Goal: Task Accomplishment & Management: Use online tool/utility

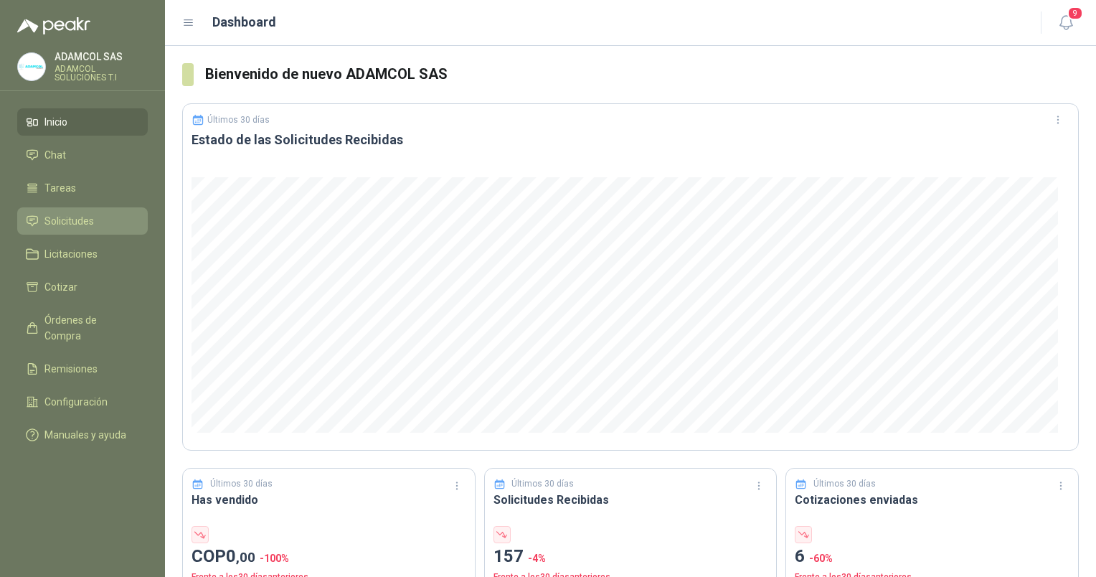
click at [62, 215] on span "Solicitudes" at bounding box center [69, 221] width 50 height 16
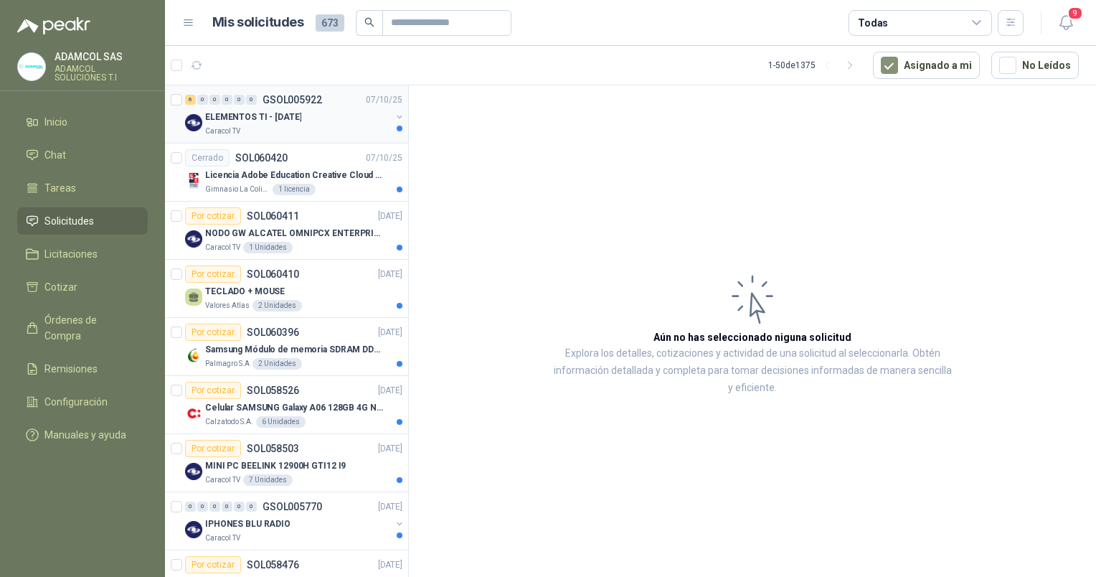
click at [298, 136] on div "6 0 0 0 0 0 GSOL005922 [DATE] ELEMENTOS TI - [DATE] Caracol TV" at bounding box center [286, 114] width 243 height 58
click at [265, 113] on p "ELEMENTOS TI - [DATE]" at bounding box center [253, 117] width 96 height 14
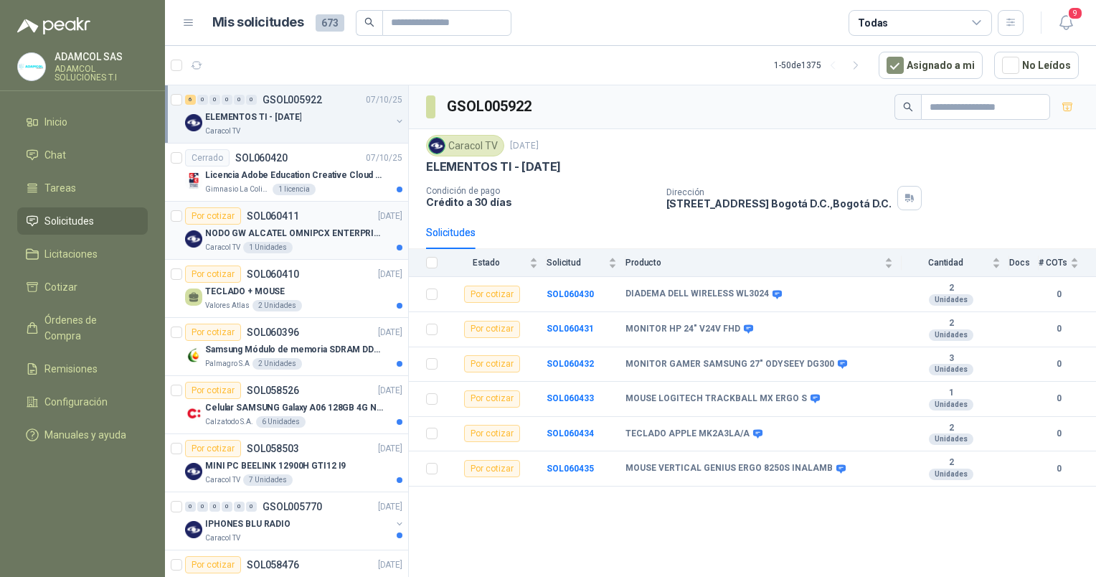
click at [297, 234] on p "NODO GW ALCATEL OMNIPCX ENTERPRISE SIP" at bounding box center [294, 234] width 179 height 14
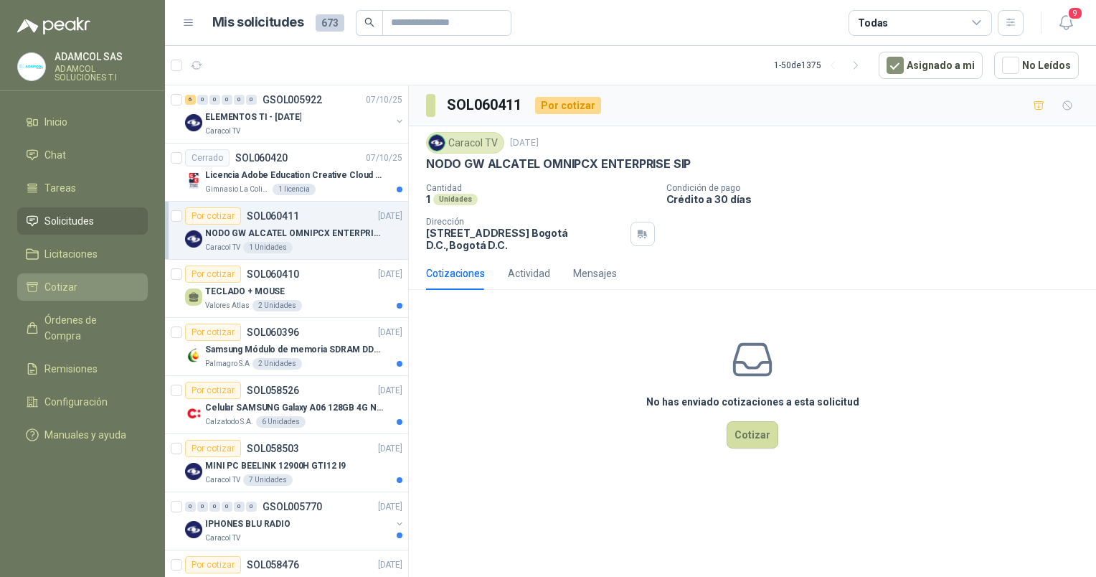
click at [71, 286] on span "Cotizar" at bounding box center [60, 287] width 33 height 16
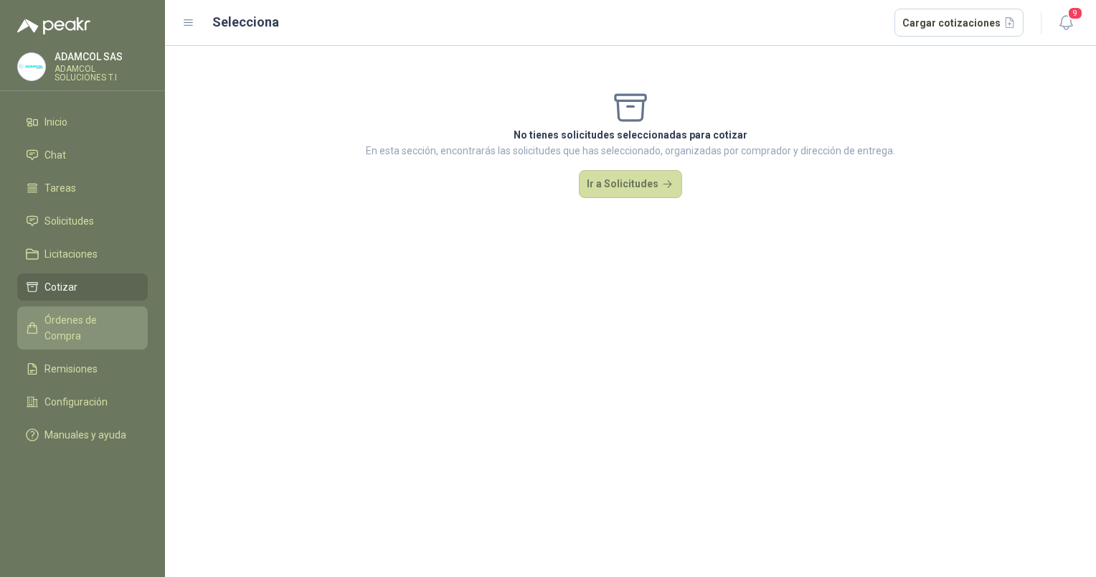
click at [72, 319] on span "Órdenes de Compra" at bounding box center [89, 328] width 90 height 32
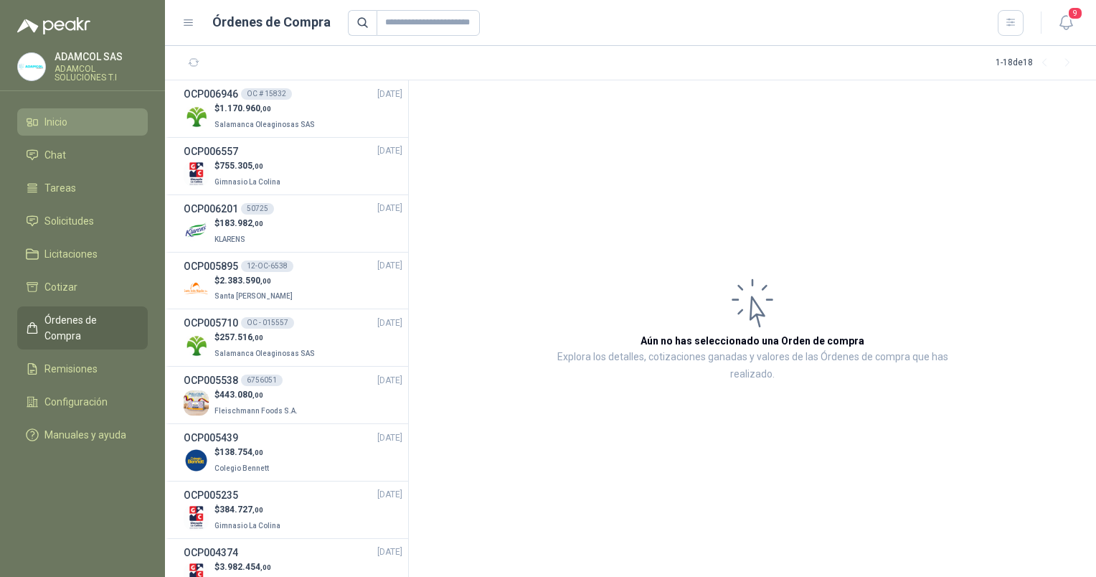
click at [75, 121] on li "Inicio" at bounding box center [82, 122] width 113 height 16
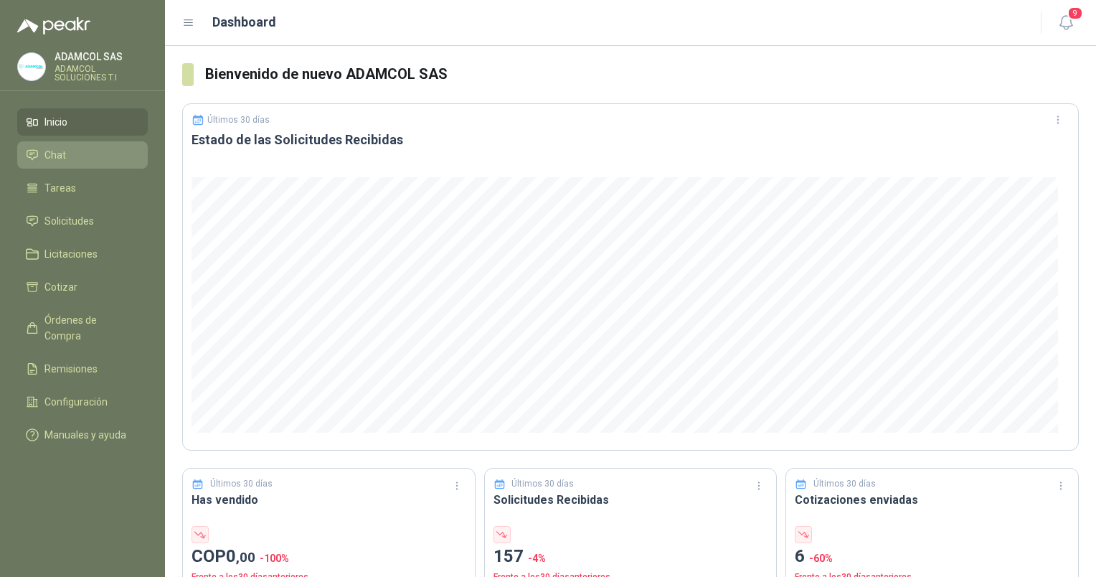
click at [67, 161] on li "Chat" at bounding box center [82, 155] width 113 height 16
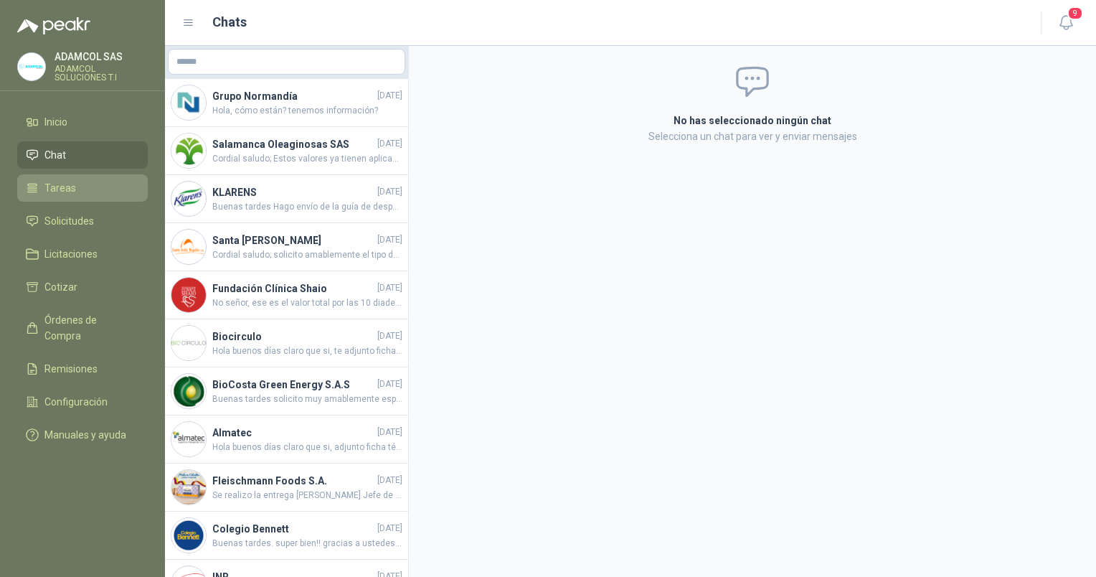
click at [66, 196] on link "Tareas" at bounding box center [82, 187] width 131 height 27
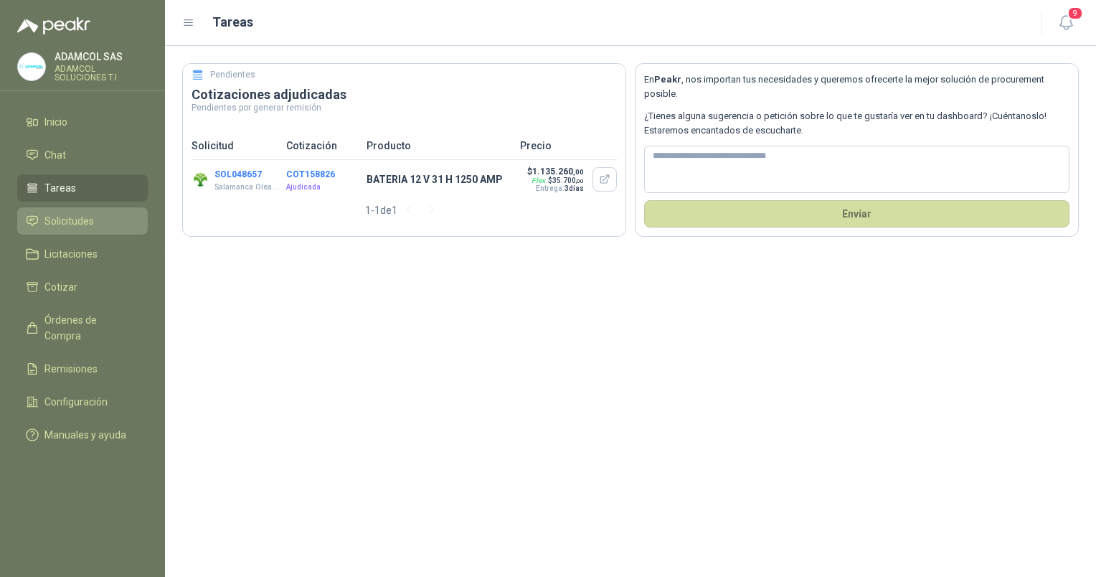
click at [65, 224] on span "Solicitudes" at bounding box center [69, 221] width 50 height 16
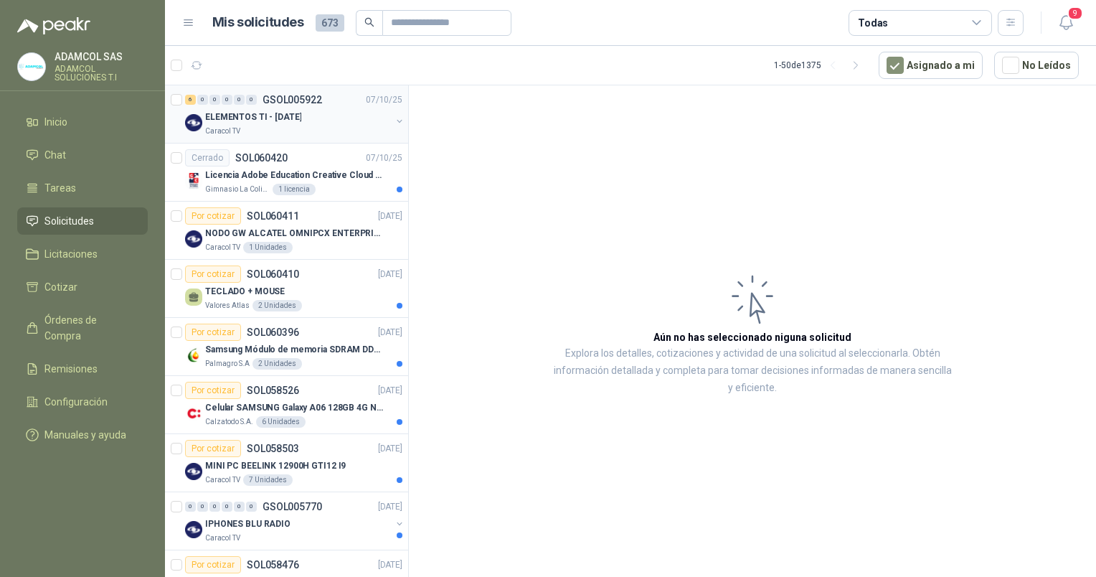
click at [273, 118] on p "ELEMENTOS TI - [DATE]" at bounding box center [253, 117] width 96 height 14
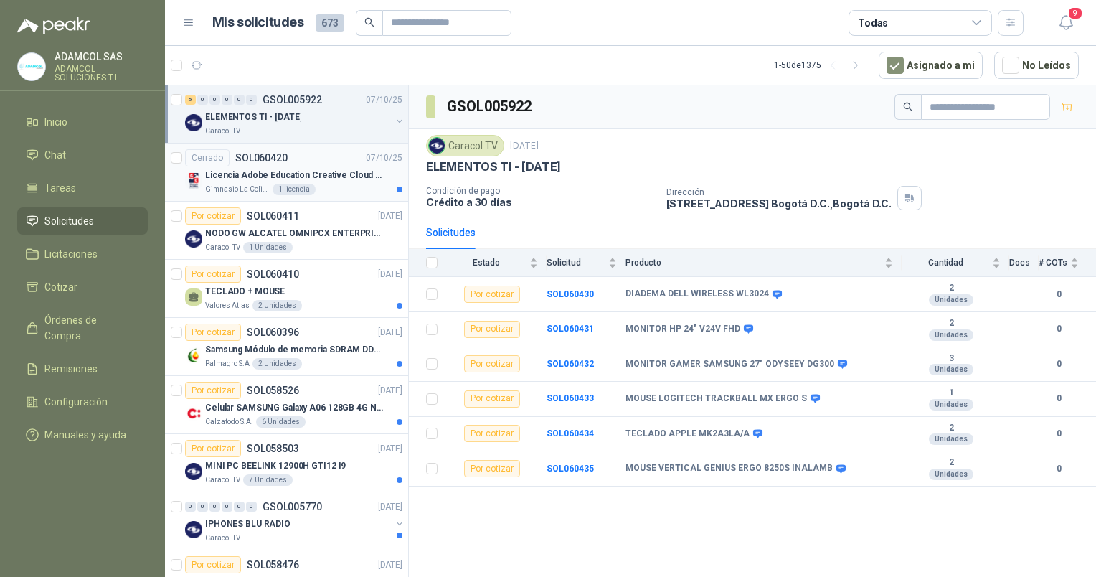
click at [307, 176] on p "Licencia Adobe Education Creative Cloud for enterprise license lab and classroom" at bounding box center [294, 176] width 179 height 14
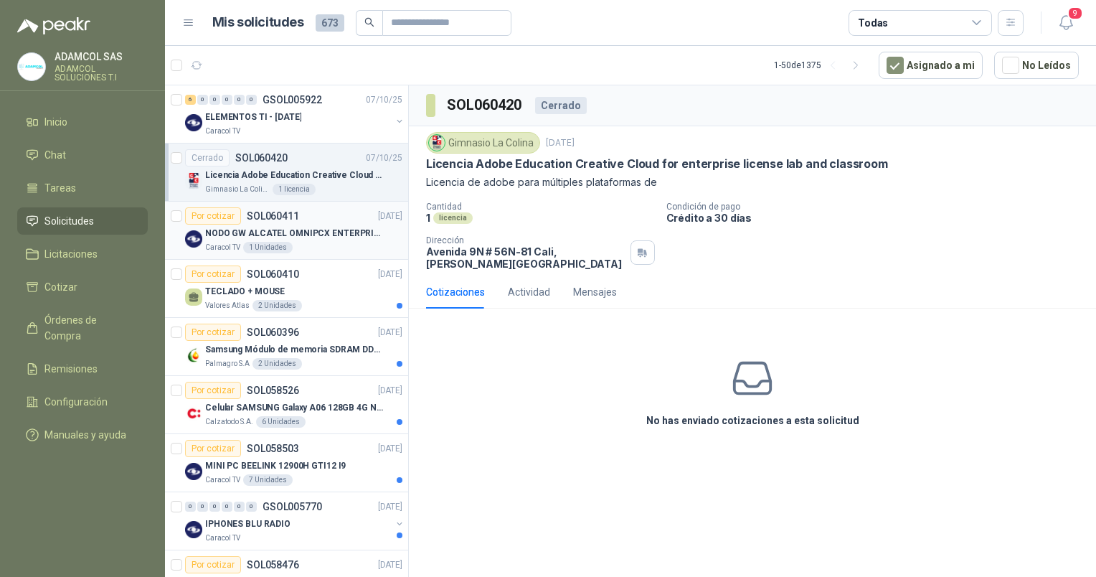
click at [281, 236] on p "NODO GW ALCATEL OMNIPCX ENTERPRISE SIP" at bounding box center [294, 234] width 179 height 14
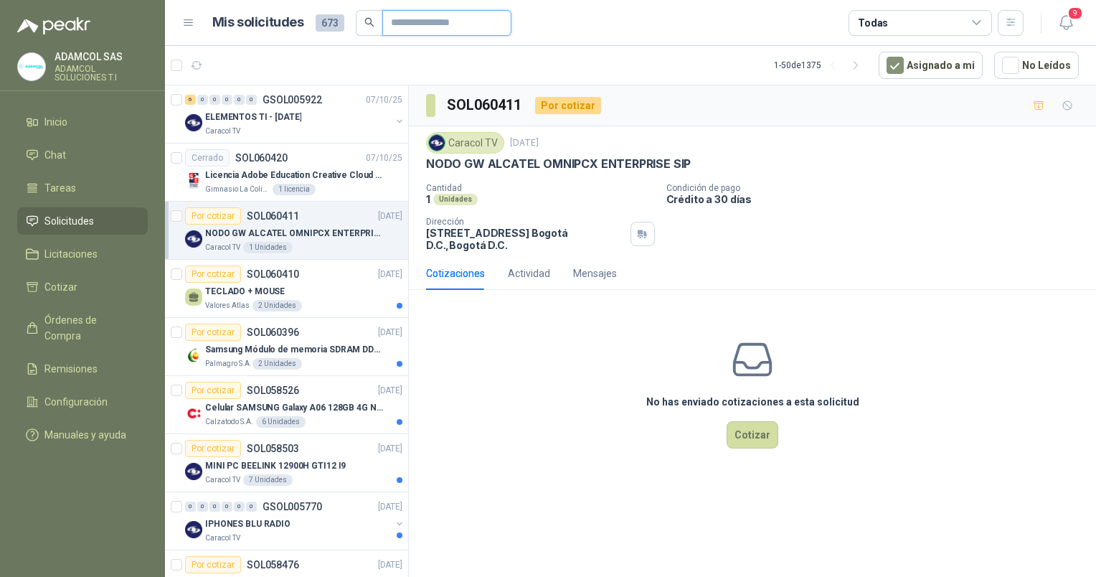
click at [408, 22] on input "text" at bounding box center [441, 23] width 100 height 24
paste input "*********"
type input "*********"
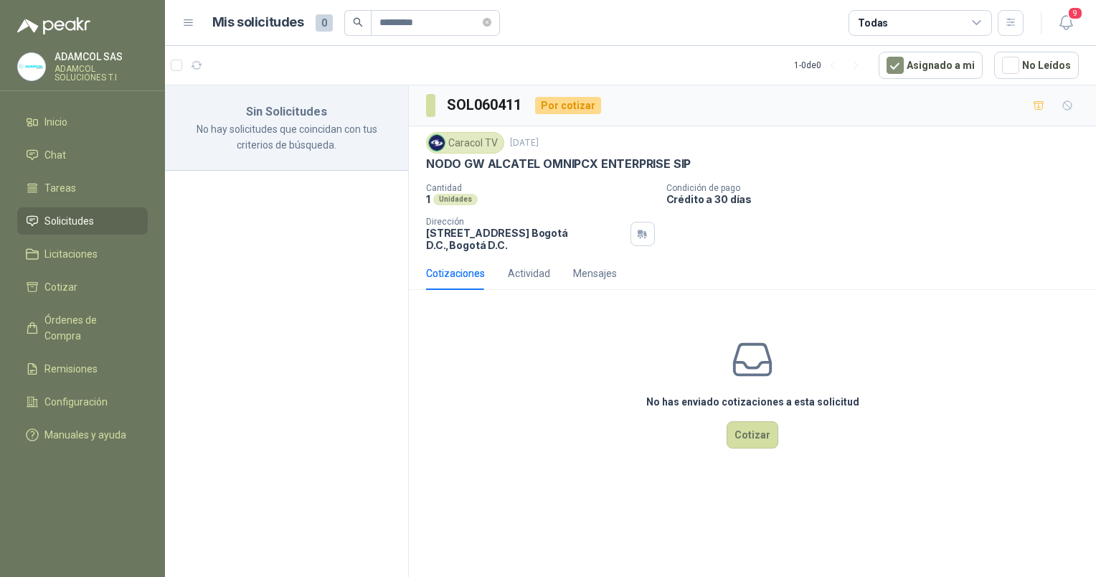
click at [74, 224] on span "Solicitudes" at bounding box center [69, 221] width 50 height 16
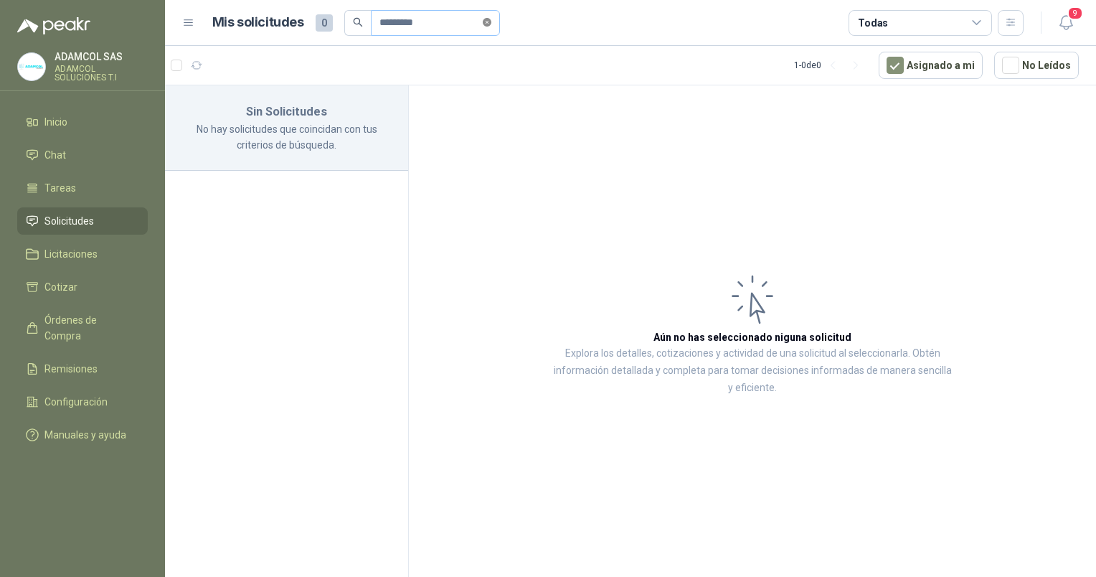
click at [491, 22] on icon "close-circle" at bounding box center [487, 22] width 9 height 9
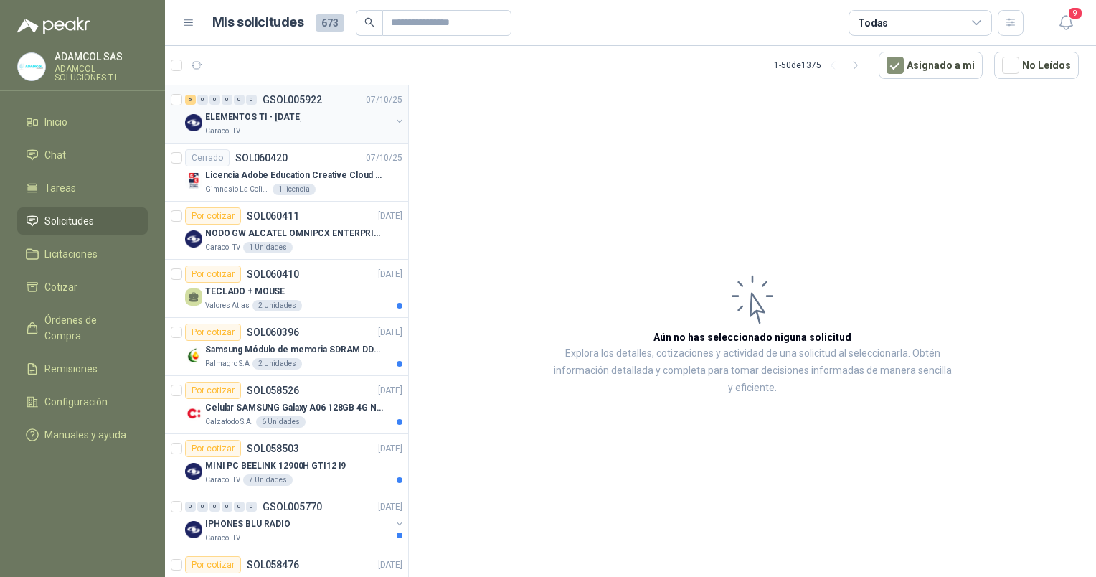
click at [286, 123] on div "ELEMENTOS TI - [DATE]" at bounding box center [298, 116] width 186 height 17
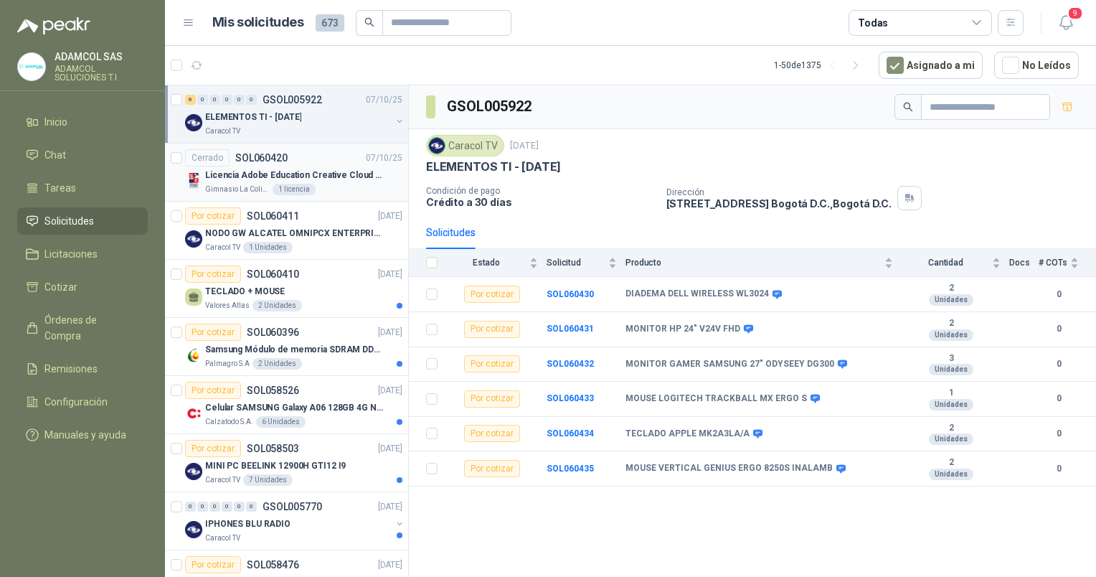
click at [252, 172] on p "Licencia Adobe Education Creative Cloud for enterprise license lab and classroom" at bounding box center [294, 176] width 179 height 14
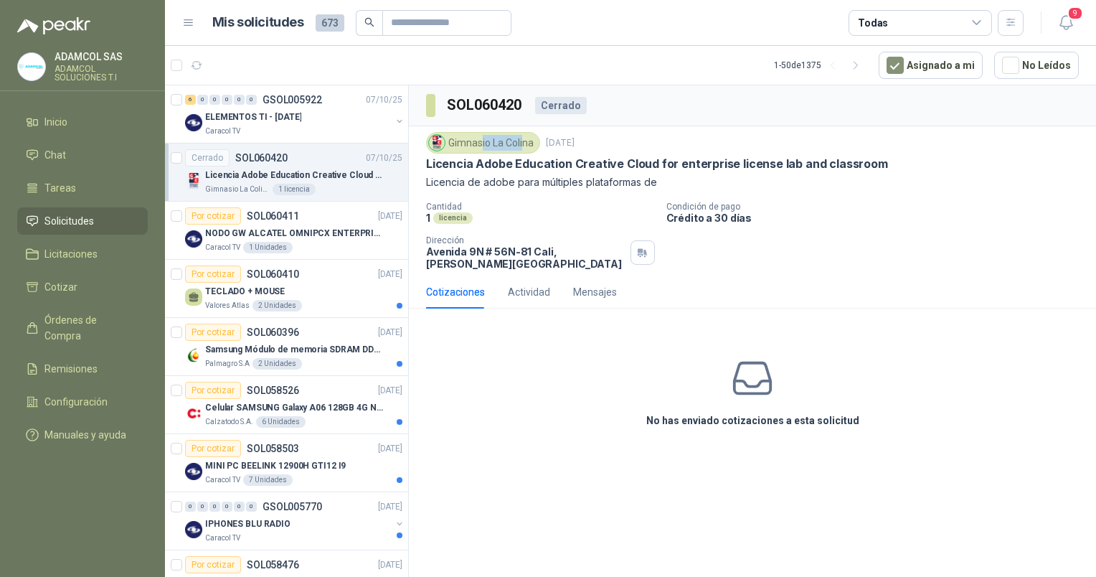
drag, startPoint x: 526, startPoint y: 141, endPoint x: 482, endPoint y: 139, distance: 43.8
click at [482, 139] on div "Gimnasio La Colina" at bounding box center [483, 143] width 114 height 22
drag, startPoint x: 482, startPoint y: 139, endPoint x: 445, endPoint y: 147, distance: 38.1
click at [445, 147] on div "Gimnasio La Colina" at bounding box center [483, 143] width 114 height 22
copy div "Gimnasio La Colina"
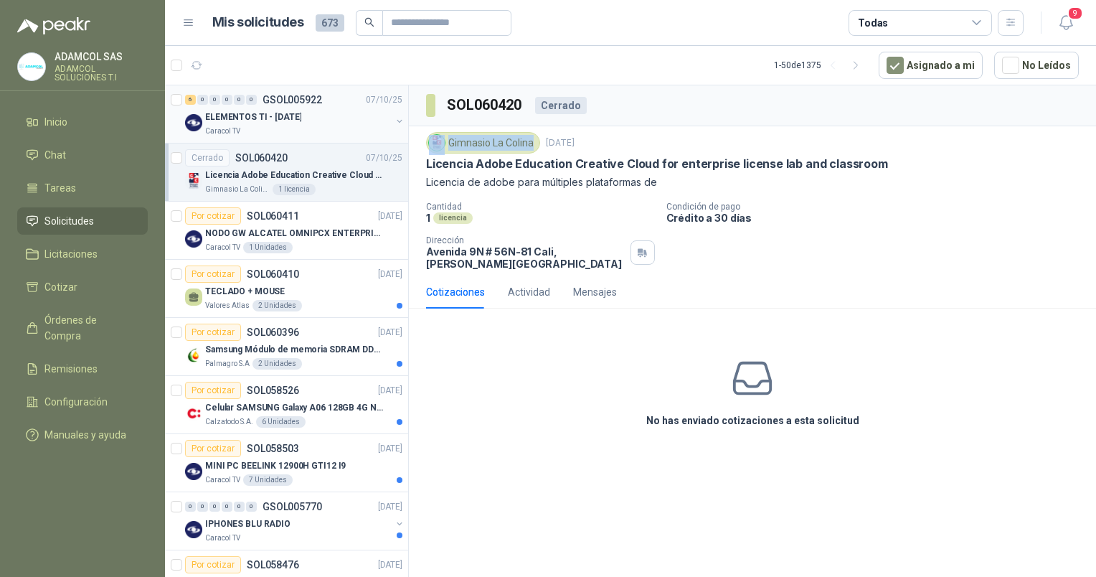
click at [276, 122] on p "ELEMENTOS TI - [DATE]" at bounding box center [253, 117] width 96 height 14
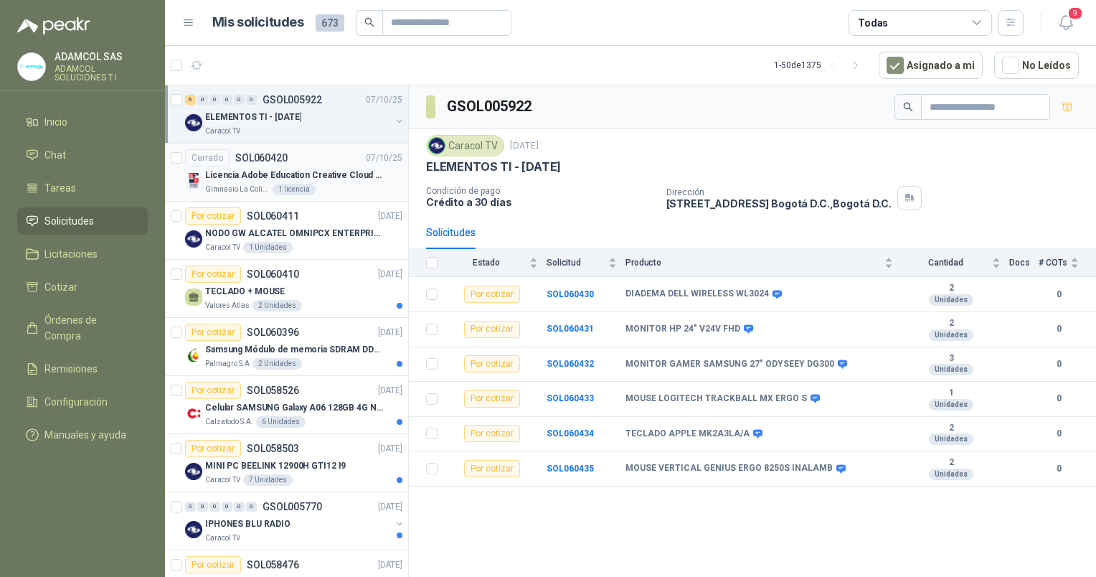
click at [282, 172] on p "Licencia Adobe Education Creative Cloud for enterprise license lab and classroom" at bounding box center [294, 176] width 179 height 14
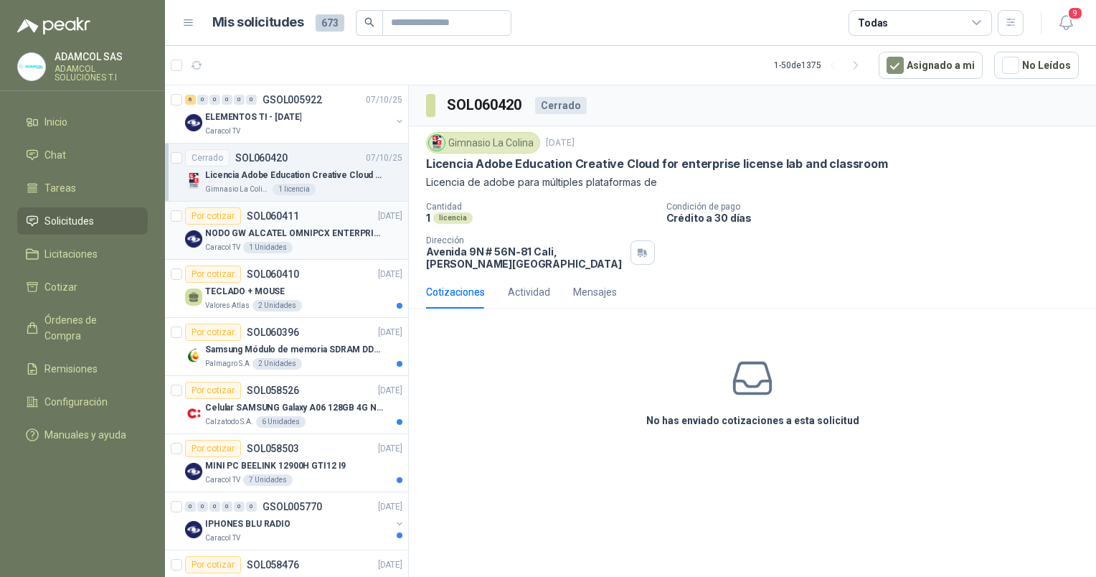
click at [310, 222] on div "Por cotizar SOL060411 [DATE]" at bounding box center [293, 215] width 217 height 17
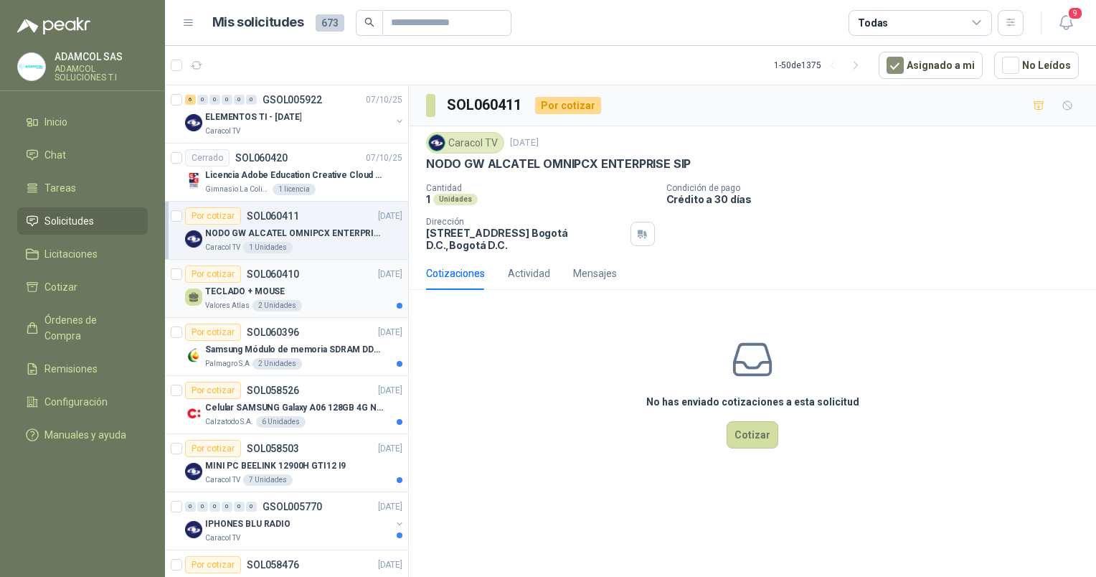
click at [300, 285] on div "TECLADO + MOUSE" at bounding box center [303, 291] width 197 height 17
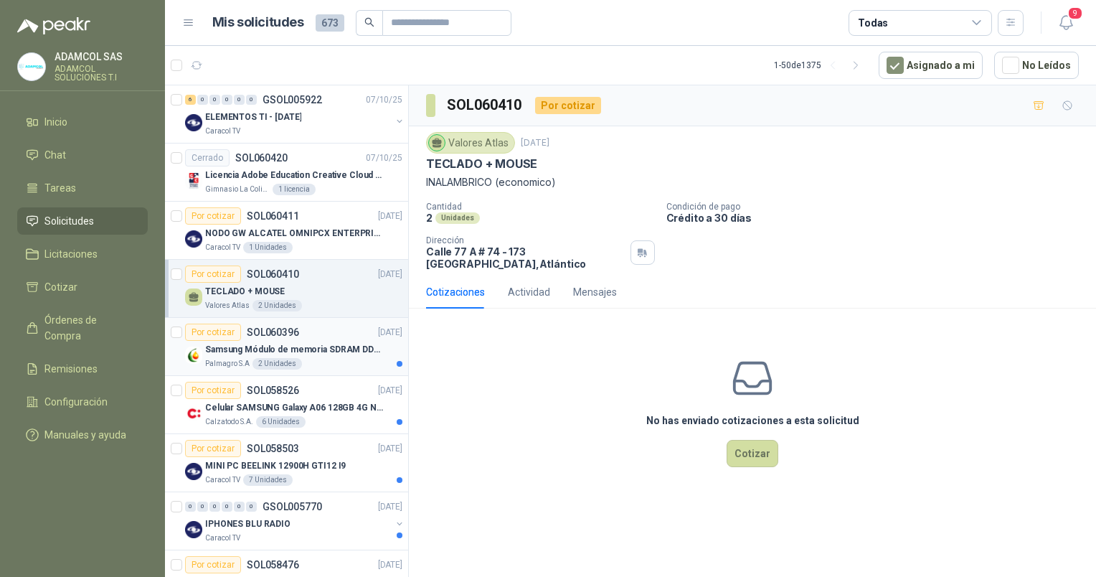
click at [289, 334] on p "SOL060396" at bounding box center [273, 332] width 52 height 10
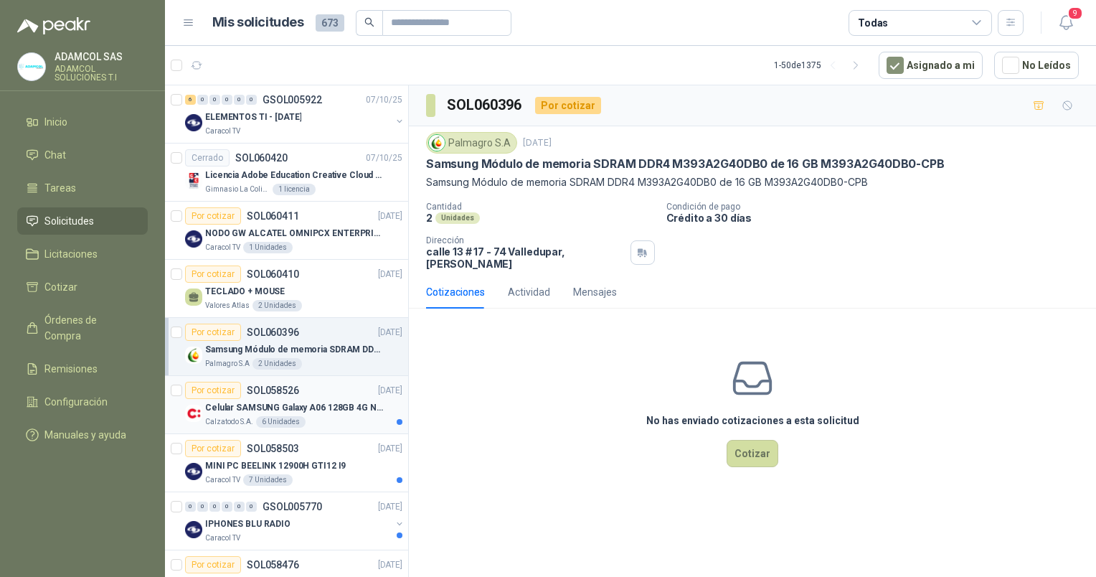
click at [287, 411] on p "Celular SAMSUNG Galaxy A06 128GB 4G Negro" at bounding box center [294, 408] width 179 height 14
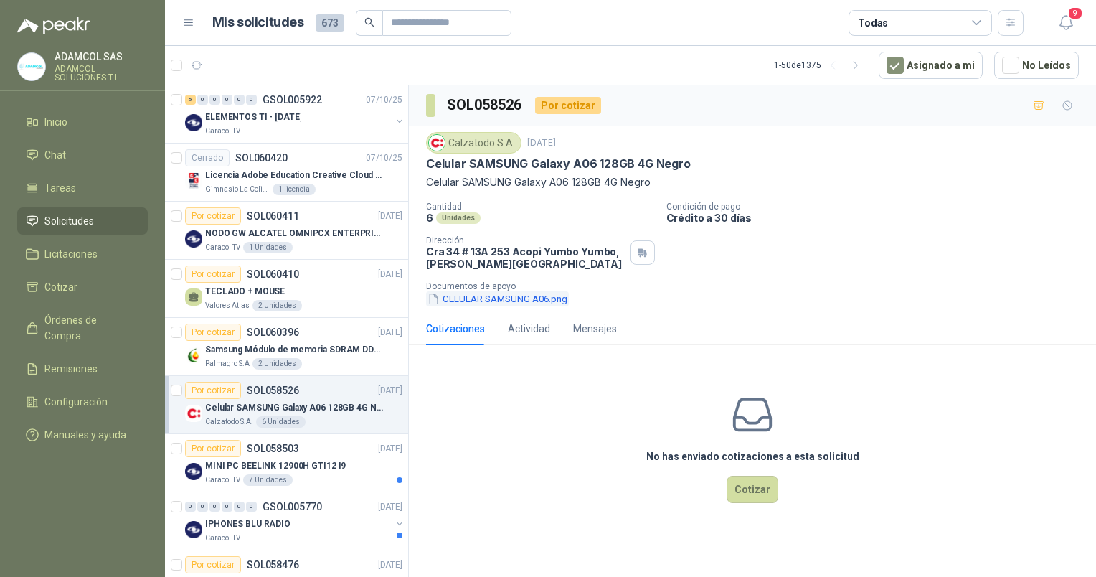
click at [489, 300] on button "CELULAR SAMSUNG A06.png" at bounding box center [497, 298] width 143 height 15
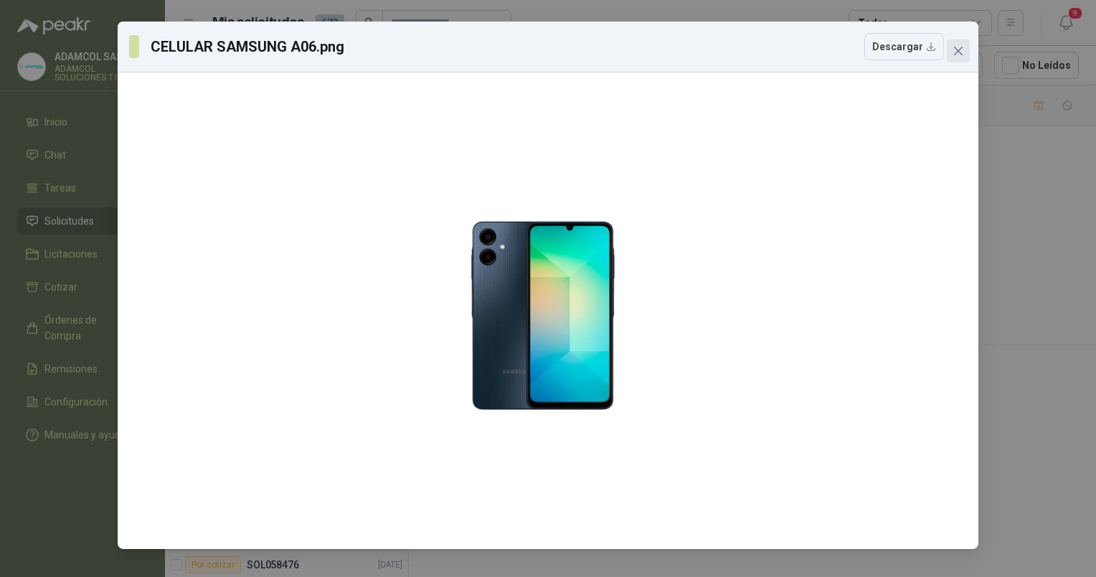
click at [959, 47] on icon "close" at bounding box center [958, 50] width 11 height 11
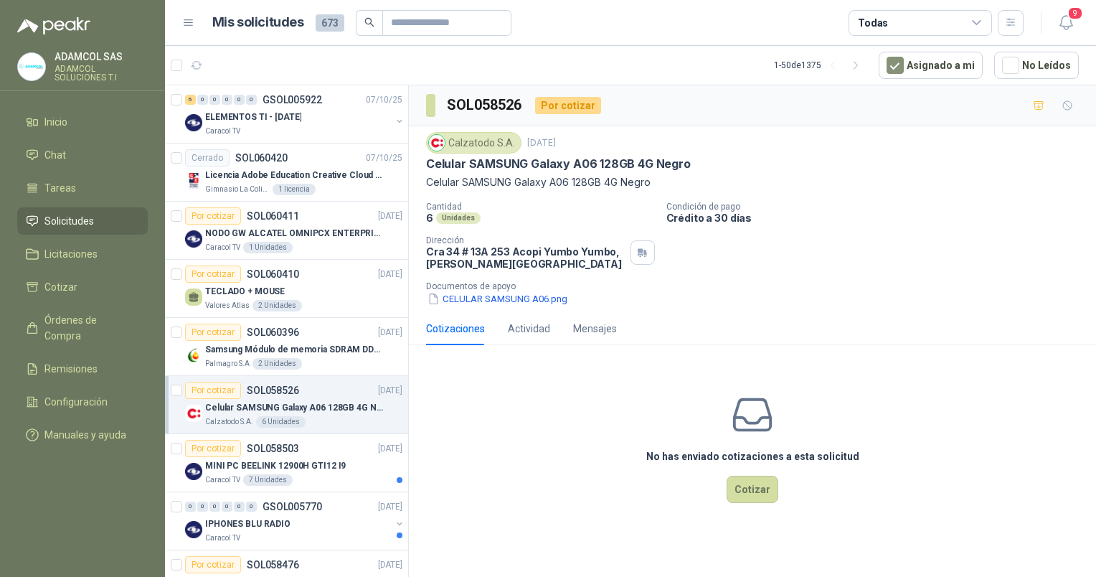
click at [781, 493] on div "No has enviado cotizaciones a esta solicitud Cotizar" at bounding box center [752, 448] width 687 height 183
click at [762, 494] on button "Cotizar" at bounding box center [753, 489] width 52 height 27
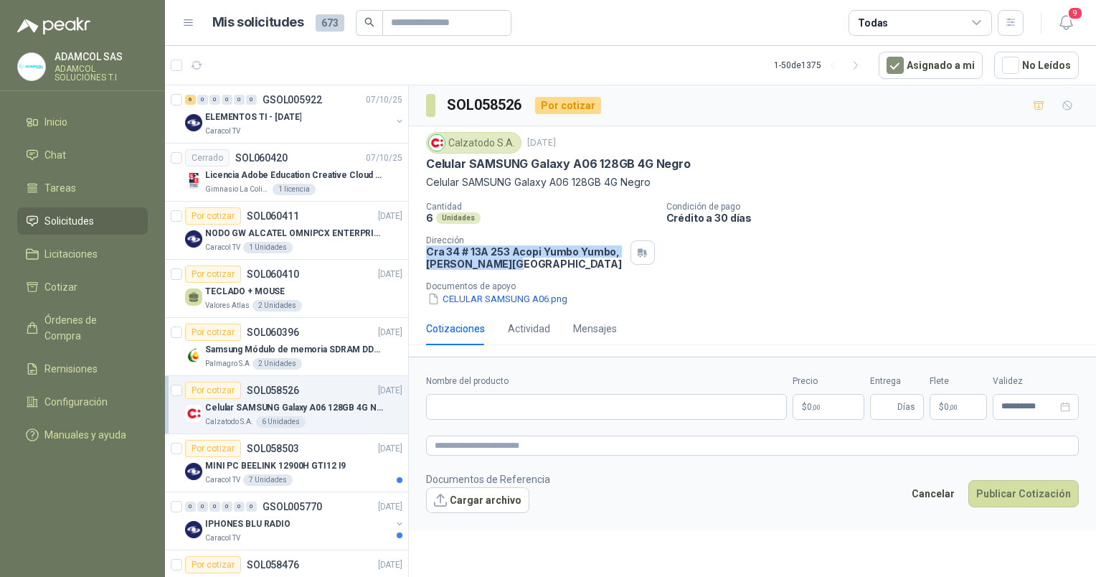
drag, startPoint x: 427, startPoint y: 245, endPoint x: 508, endPoint y: 261, distance: 82.6
click at [508, 261] on p "[STREET_ADDRESS][PERSON_NAME]" at bounding box center [525, 257] width 199 height 24
copy p "[STREET_ADDRESS][PERSON_NAME]"
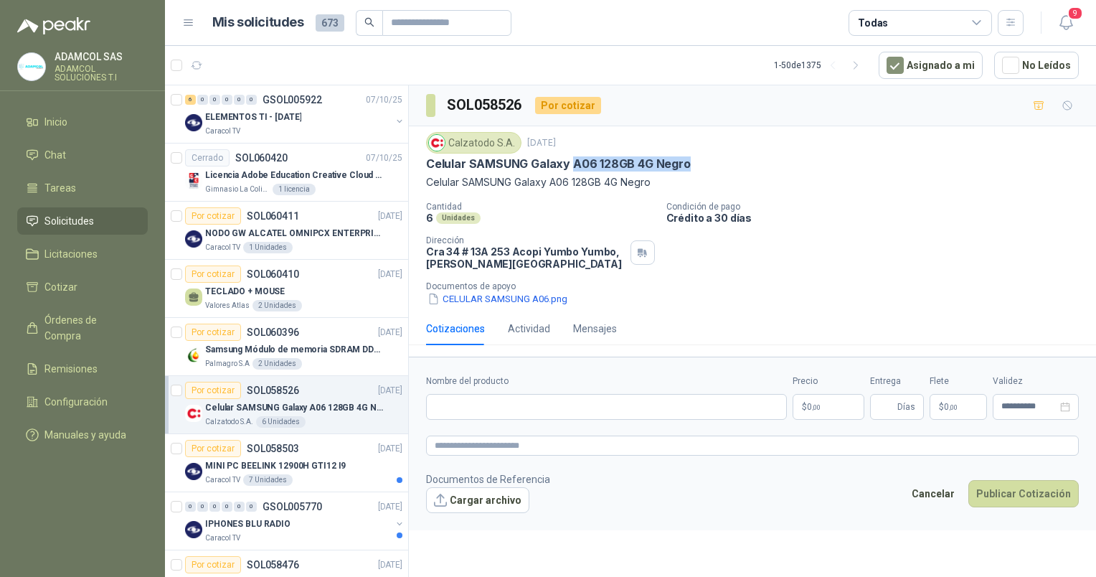
drag, startPoint x: 571, startPoint y: 162, endPoint x: 684, endPoint y: 158, distance: 113.4
click at [684, 158] on p "Celular SAMSUNG Galaxy A06 128GB 4G Negro" at bounding box center [558, 163] width 265 height 15
copy p "A06 128GB 4G Negro"
click at [500, 411] on input "Nombre del producto" at bounding box center [606, 407] width 361 height 26
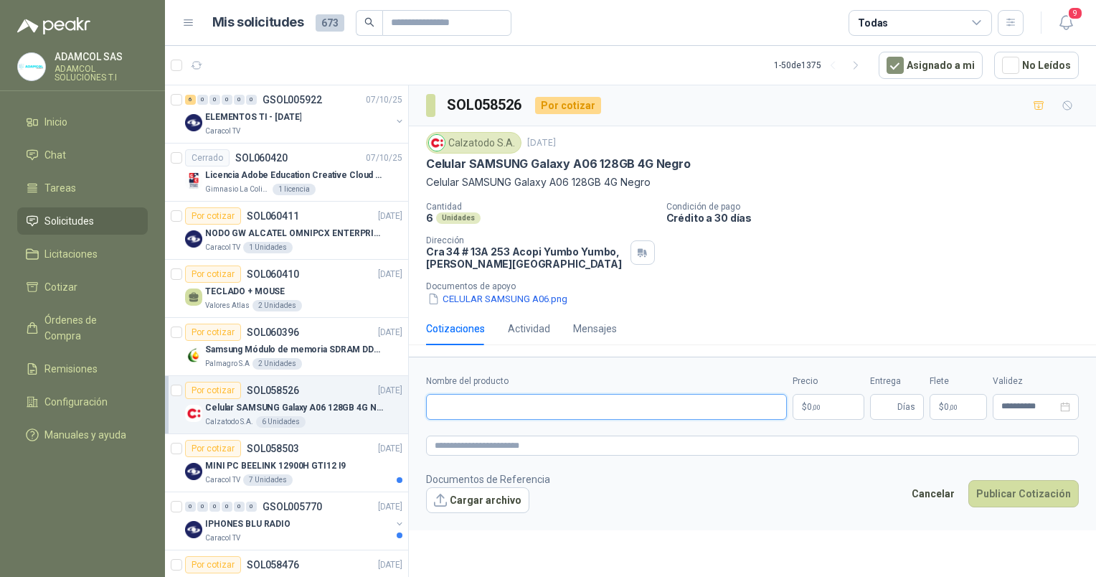
paste input "**********"
type input "**********"
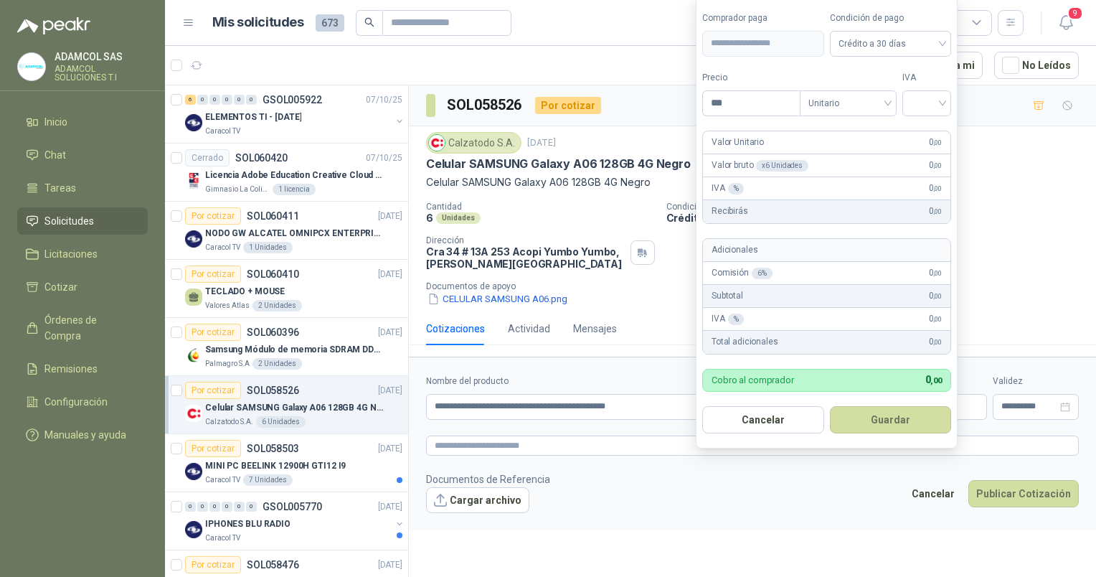
click at [803, 401] on body "ADAMCOL SAS ADAMCOL SOLUCIONES T.I Inicio Chat Tareas Solicitudes Licitaciones …" at bounding box center [548, 288] width 1096 height 577
type input "*********"
click at [943, 101] on input "search" at bounding box center [927, 102] width 32 height 22
click at [929, 187] on div "0%" at bounding box center [930, 180] width 27 height 16
click at [878, 425] on button "Guardar" at bounding box center [893, 419] width 123 height 27
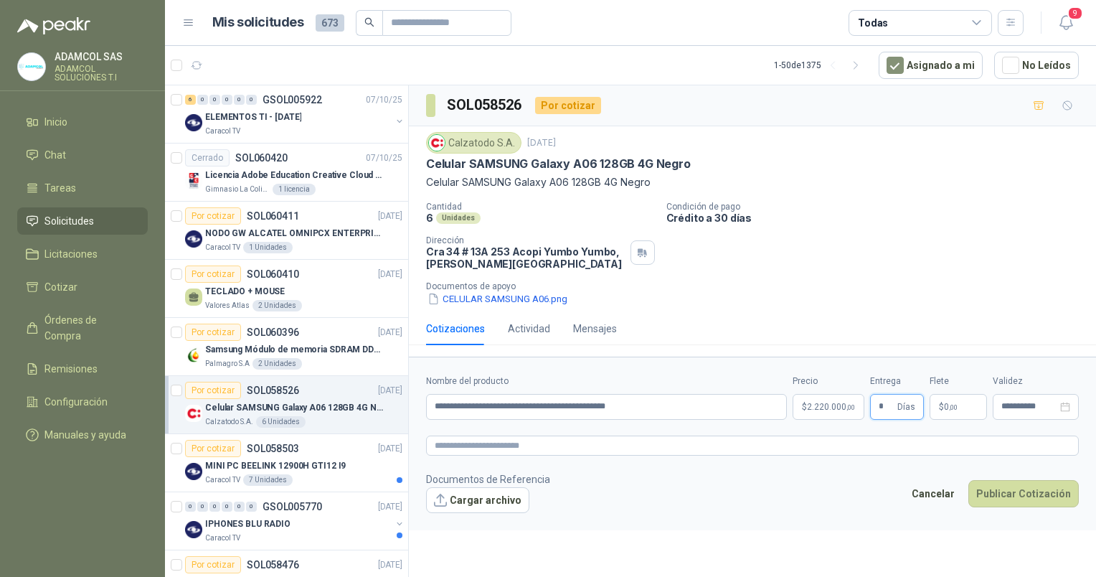
type input "*"
click at [960, 410] on p "$ 0 ,00" at bounding box center [958, 407] width 57 height 26
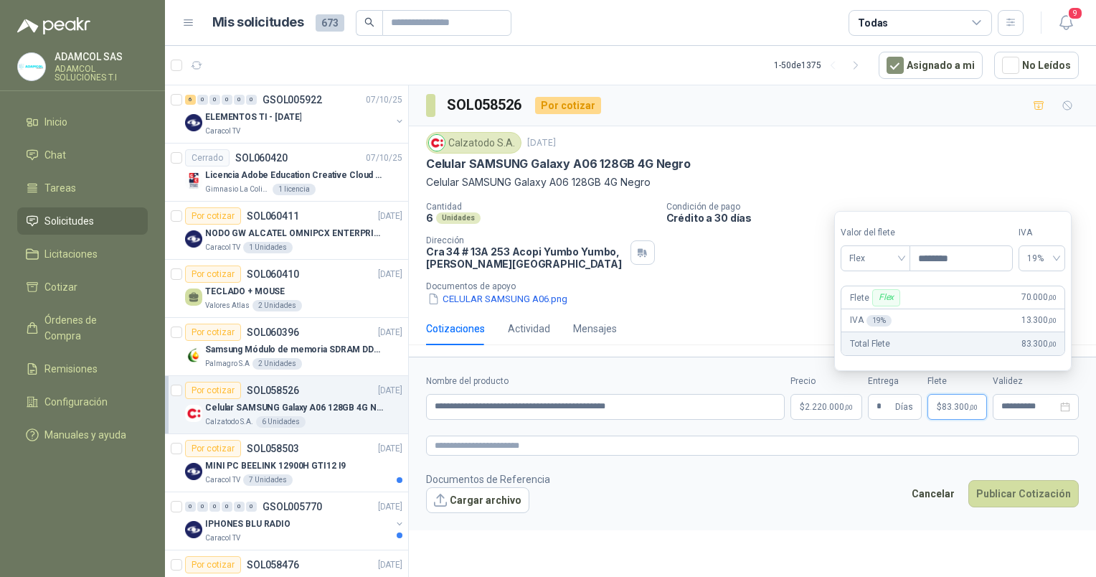
type input "********"
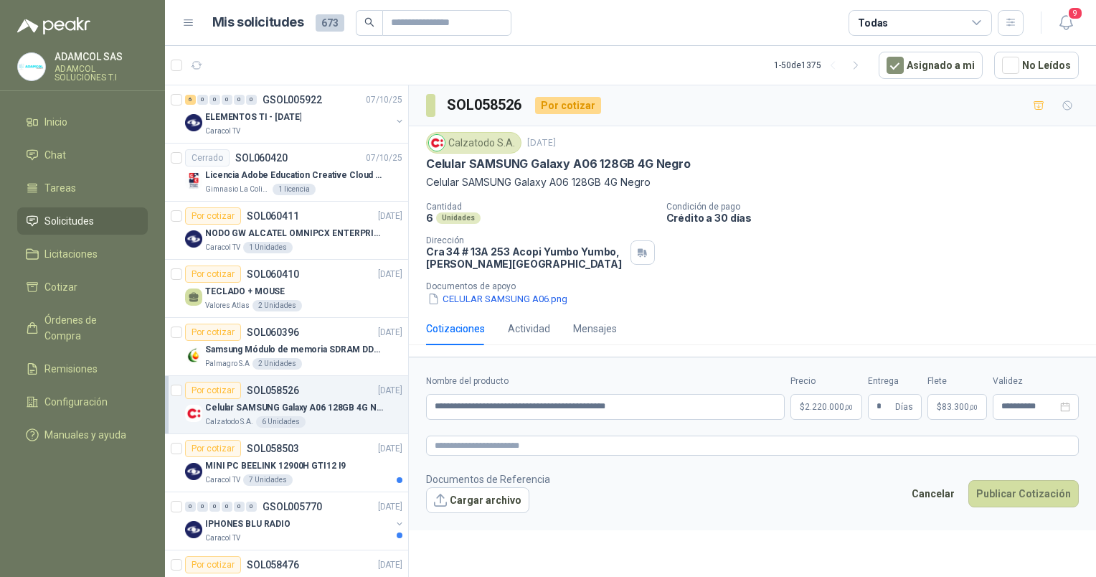
click at [948, 458] on form "**********" at bounding box center [752, 444] width 687 height 174
click at [481, 505] on button "Cargar archivo" at bounding box center [477, 500] width 103 height 26
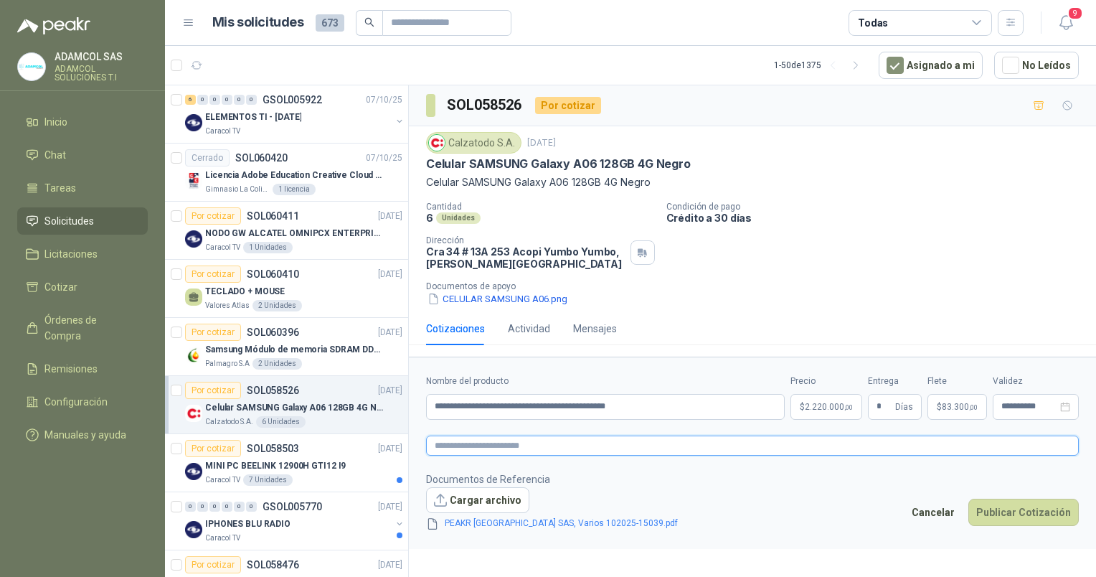
click at [554, 441] on textarea at bounding box center [752, 445] width 653 height 21
paste textarea "**********"
type textarea "**********"
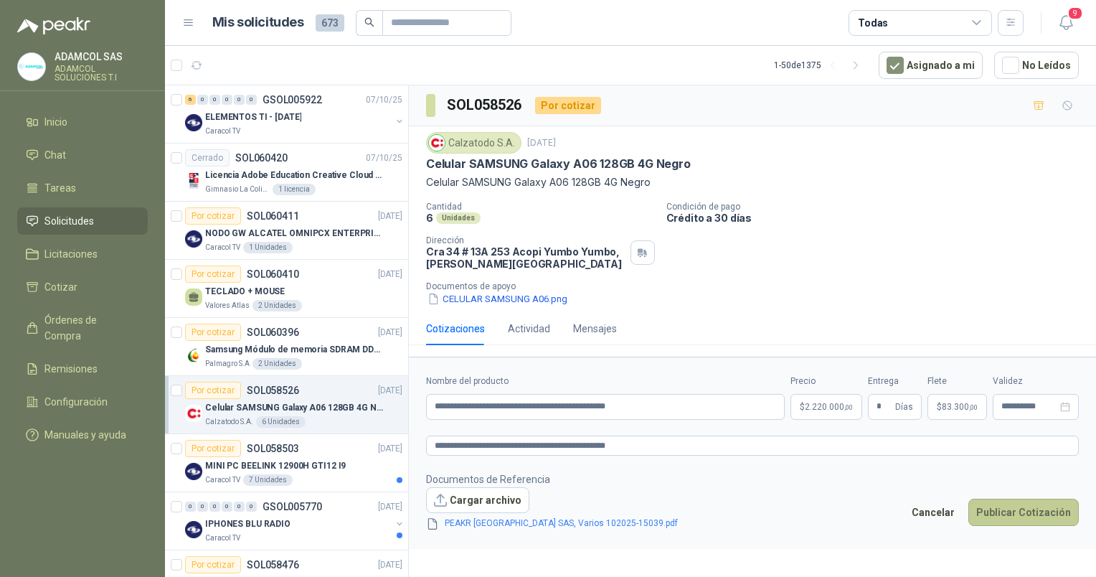
click at [1017, 513] on button "Publicar Cotización" at bounding box center [1024, 512] width 110 height 27
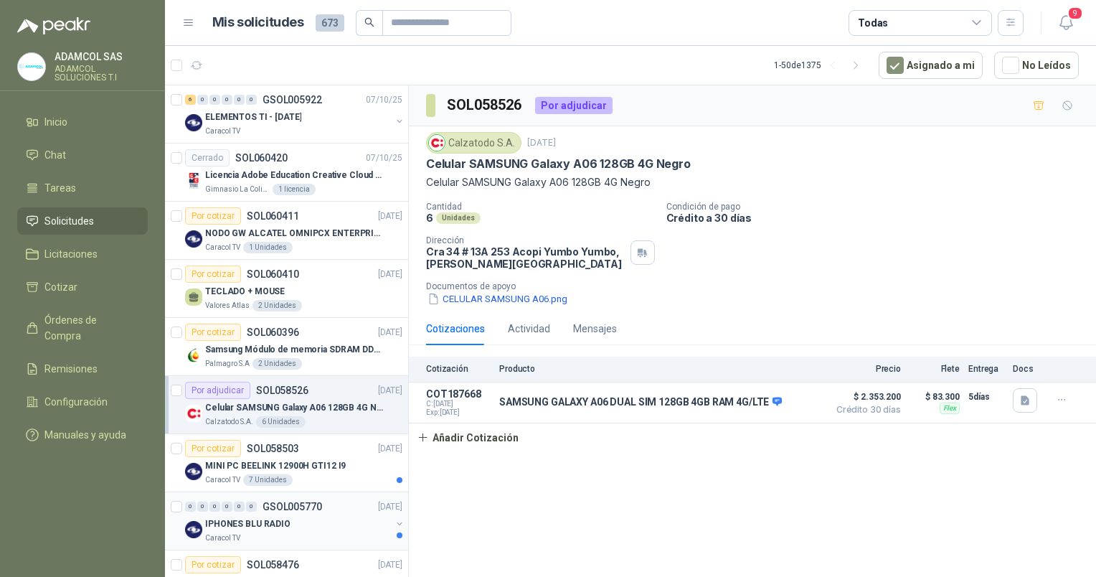
click at [262, 522] on p "IPHONES BLU RADIO" at bounding box center [247, 524] width 85 height 14
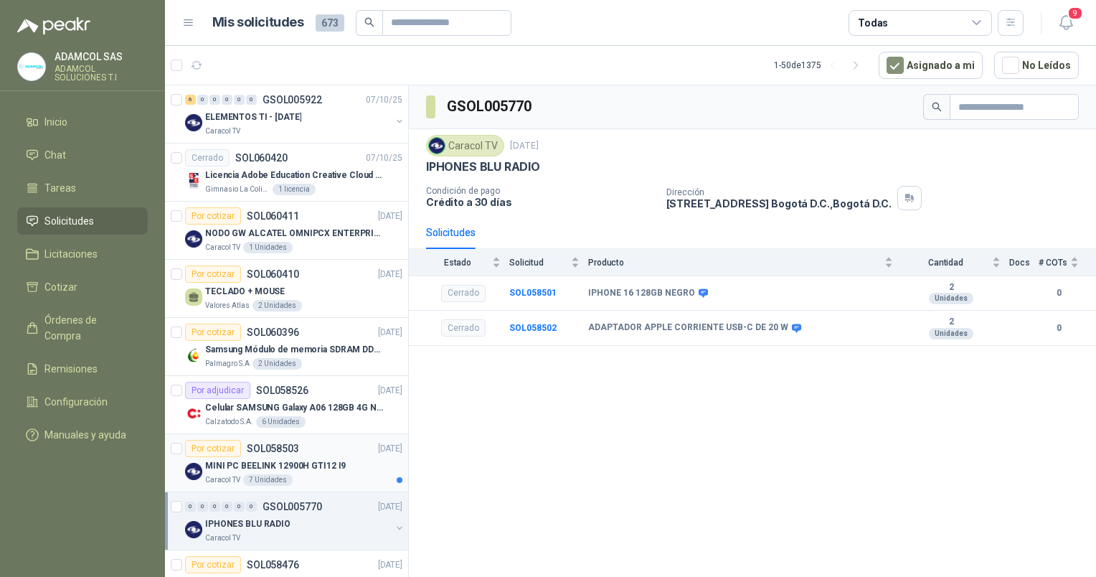
click at [306, 459] on p "MINI PC BEELINK 12900H GTI12 I9" at bounding box center [275, 466] width 141 height 14
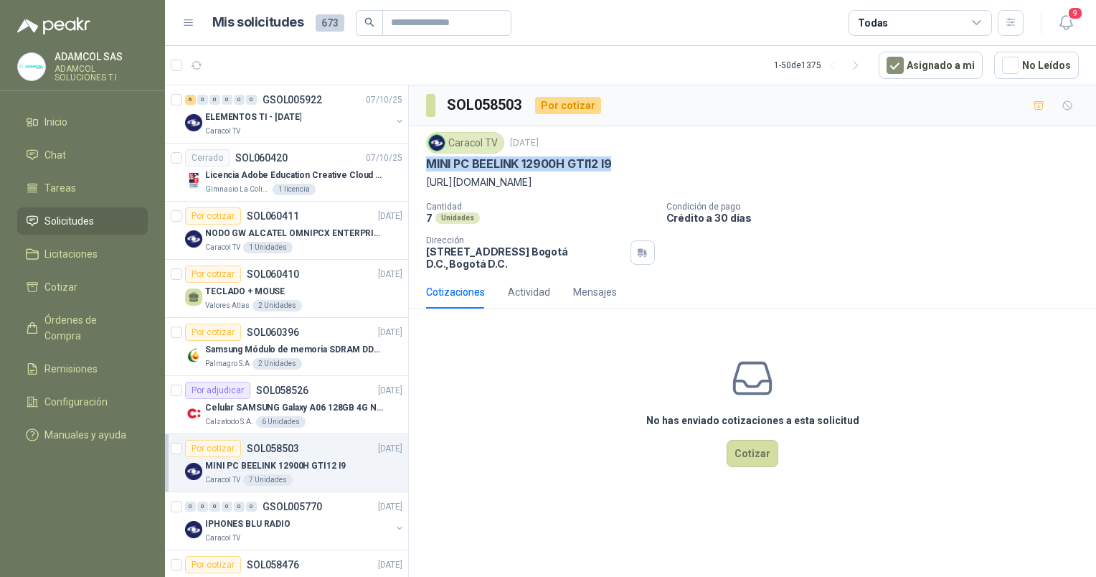
drag, startPoint x: 619, startPoint y: 164, endPoint x: 427, endPoint y: 158, distance: 192.4
click at [427, 158] on div "MINI PC BEELINK 12900H GTI12 I9" at bounding box center [752, 163] width 653 height 15
copy p "MINI PC BEELINK 12900H GTI12 I9"
drag, startPoint x: 945, startPoint y: 181, endPoint x: 423, endPoint y: 177, distance: 522.3
click at [423, 177] on div "Caracol TV [DATE] MINI PC BEELINK 12900H GTI12 I9 [URL][DOMAIN_NAME] Cantidad 7…" at bounding box center [752, 200] width 687 height 149
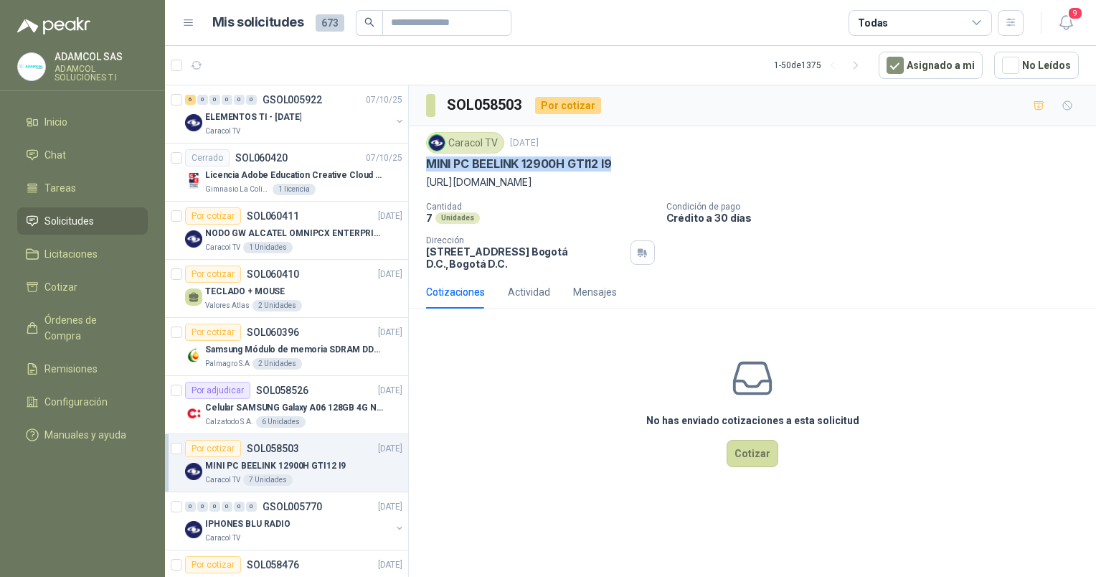
copy p "[URL][DOMAIN_NAME]"
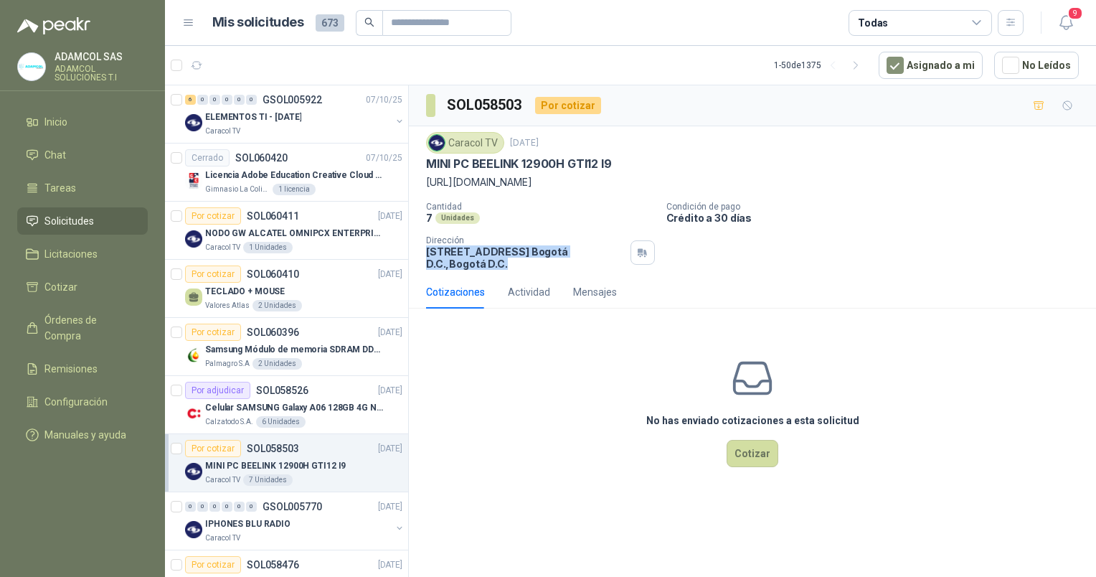
drag, startPoint x: 428, startPoint y: 249, endPoint x: 489, endPoint y: 267, distance: 63.6
click at [489, 267] on p "[STREET_ADDRESS] , [GEOGRAPHIC_DATA] D.C." at bounding box center [525, 257] width 199 height 24
copy p "[STREET_ADDRESS] , [GEOGRAPHIC_DATA] D.C."
click at [755, 456] on button "Cotizar" at bounding box center [753, 453] width 52 height 27
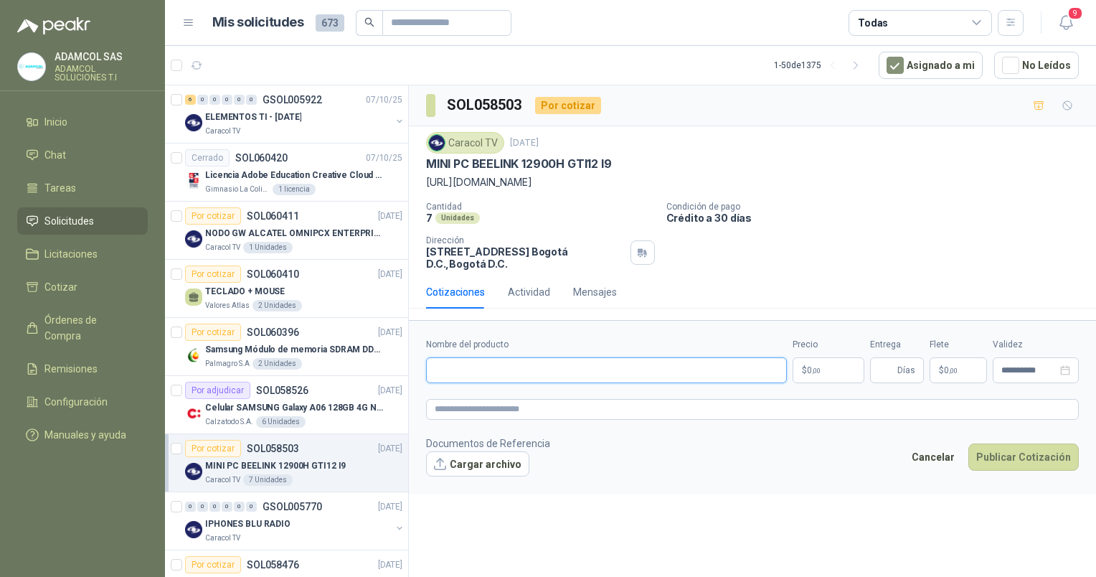
click at [661, 367] on input "Nombre del producto" at bounding box center [606, 370] width 361 height 26
paste input "**********"
type input "**********"
click at [463, 402] on textarea at bounding box center [752, 409] width 653 height 21
paste textarea "**********"
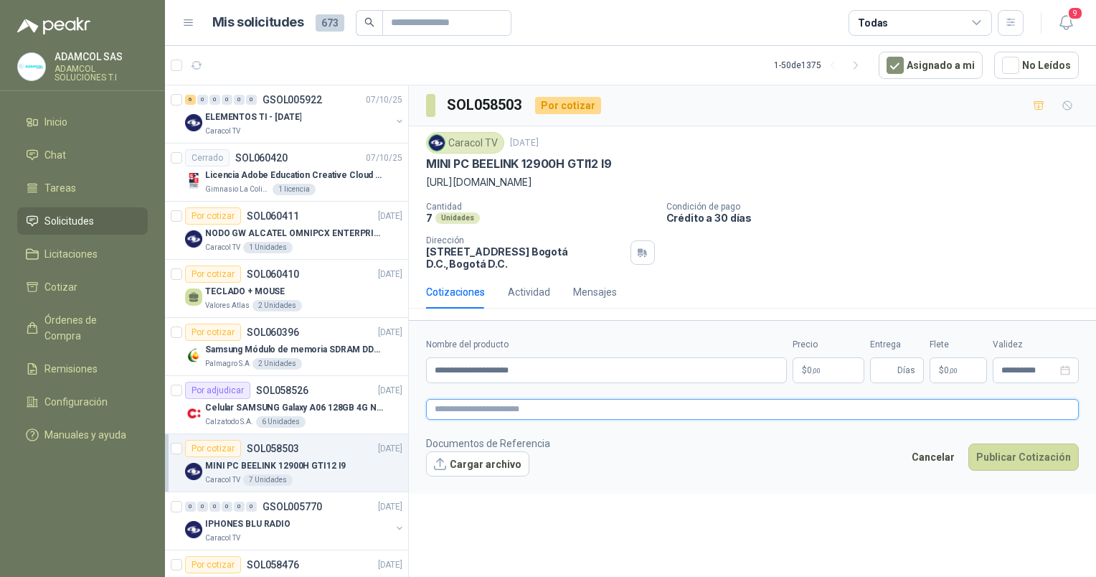
type textarea "**********"
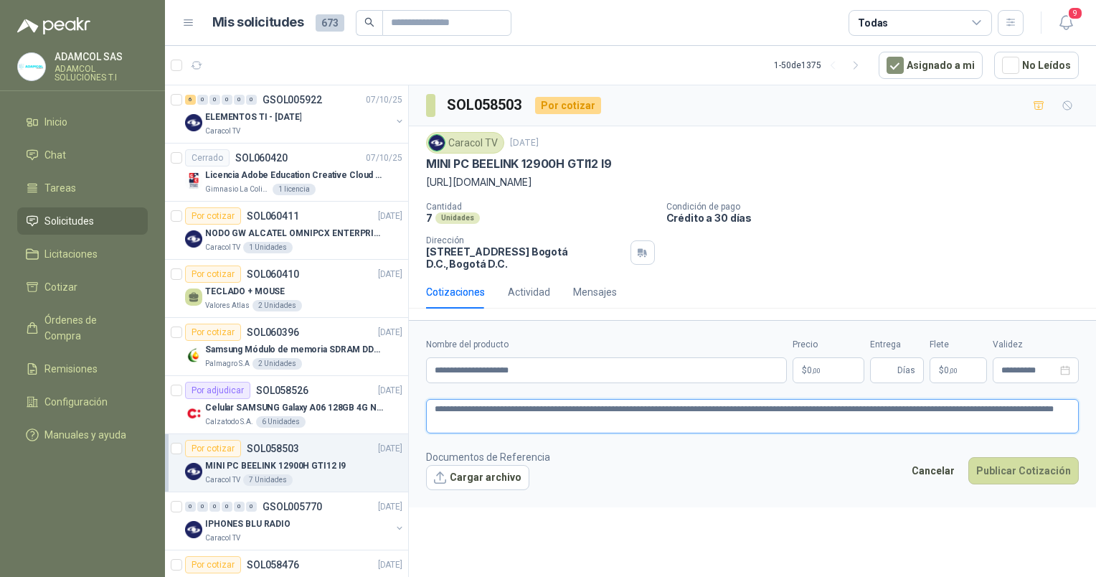
type textarea "**********"
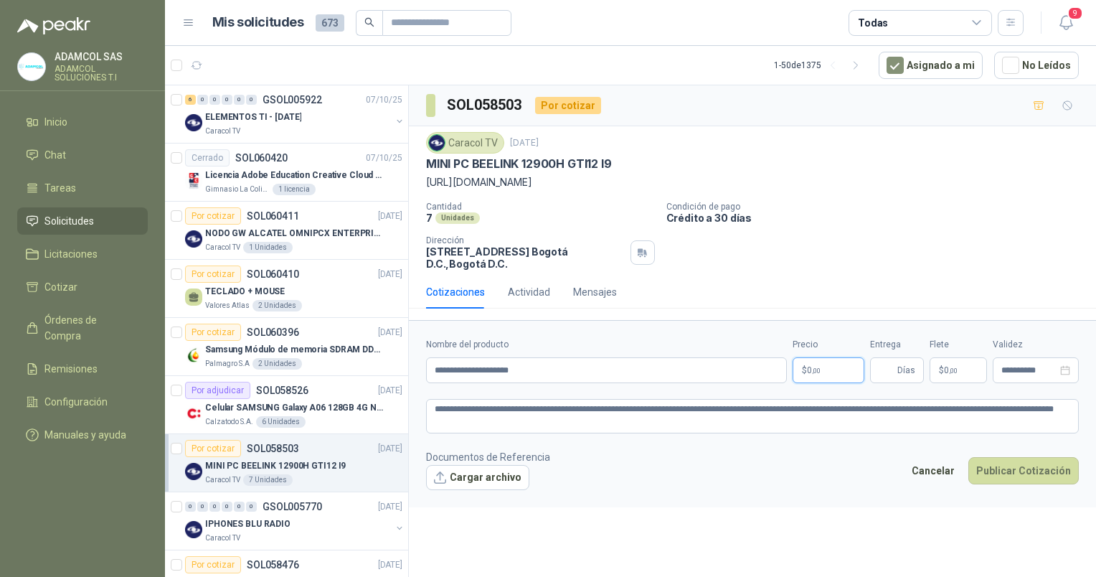
click at [835, 367] on body "ADAMCOL SAS ADAMCOL SOLUCIONES T.I Inicio Chat Tareas Solicitudes Licitaciones …" at bounding box center [548, 288] width 1096 height 577
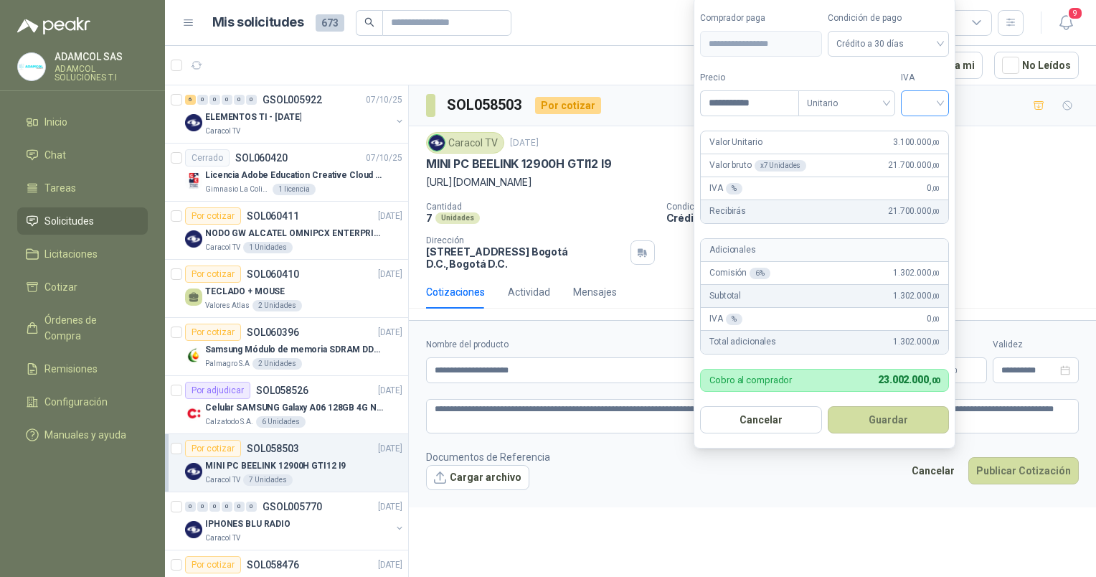
type input "**********"
click at [933, 103] on input "search" at bounding box center [926, 102] width 32 height 22
click at [933, 133] on div "19%" at bounding box center [928, 134] width 27 height 16
click at [888, 107] on span "Unitario" at bounding box center [850, 104] width 80 height 22
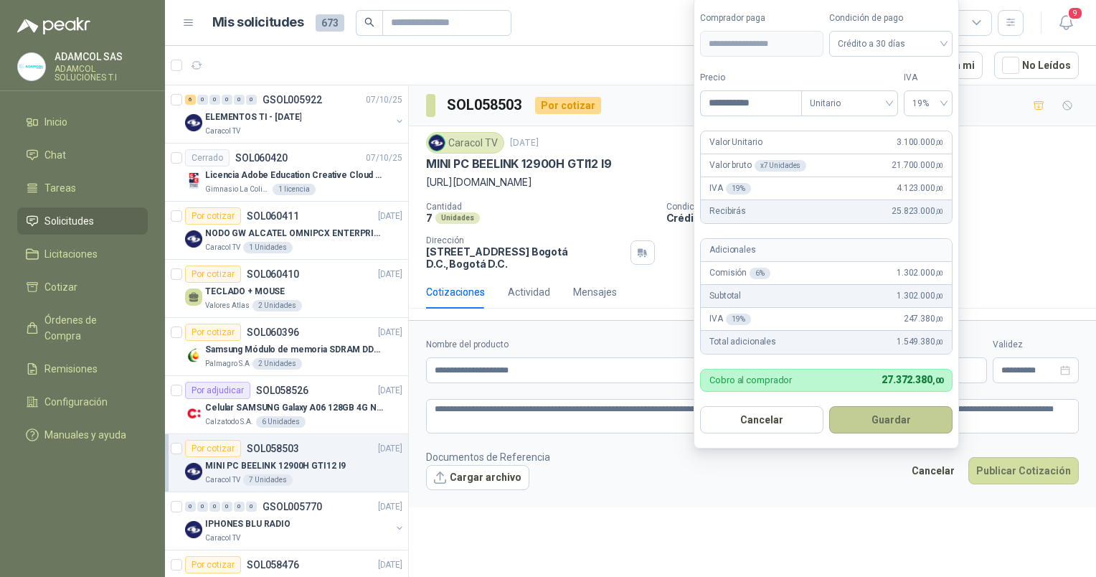
click at [883, 425] on button "Guardar" at bounding box center [890, 419] width 123 height 27
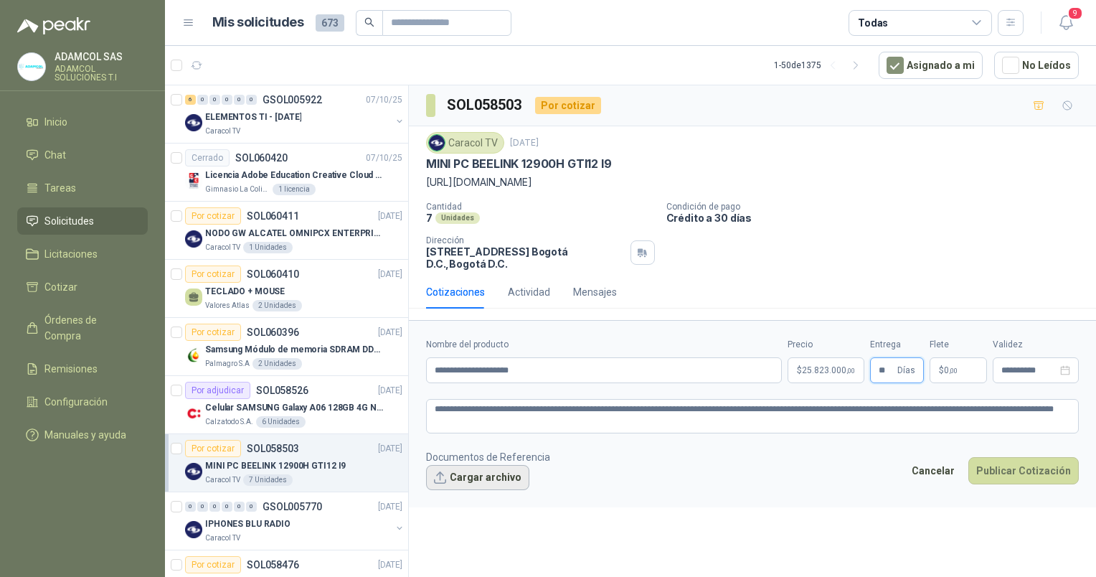
type input "**"
click at [488, 476] on button "Cargar archivo" at bounding box center [477, 478] width 103 height 26
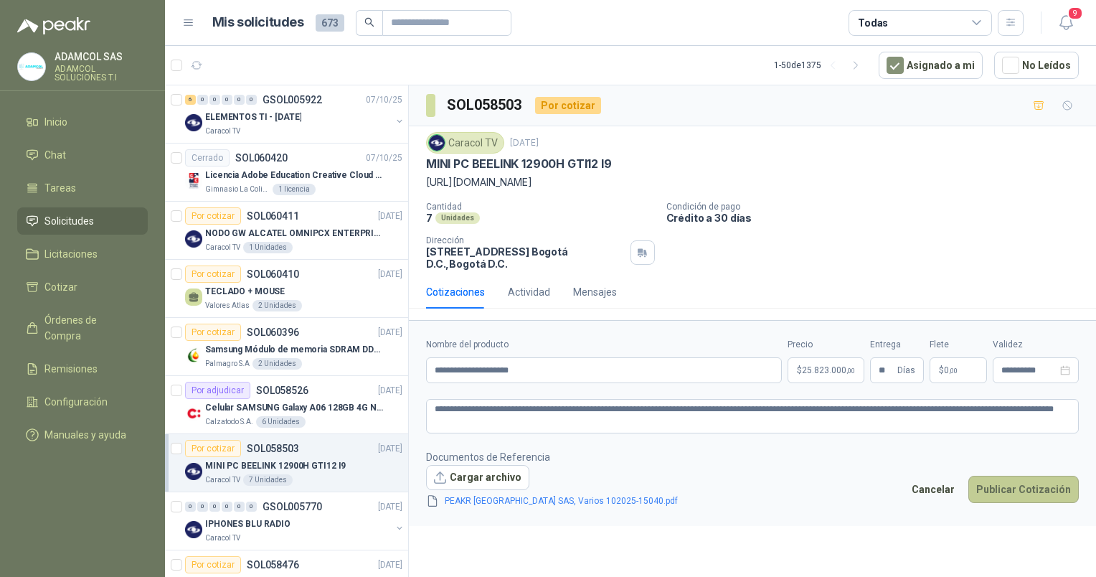
click at [1021, 491] on button "Publicar Cotización" at bounding box center [1024, 489] width 110 height 27
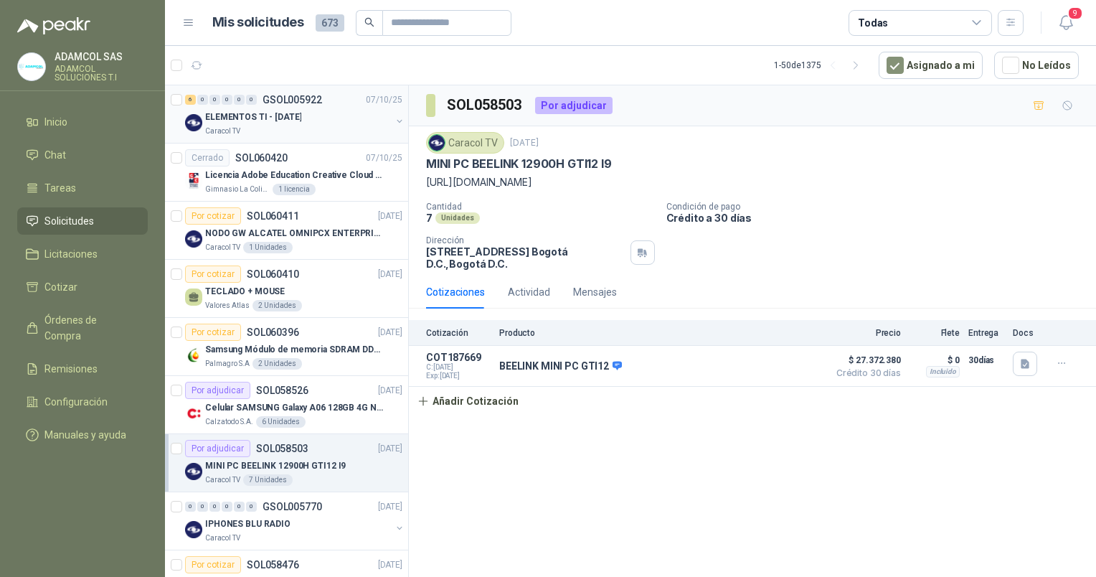
click at [293, 128] on div "Caracol TV" at bounding box center [298, 131] width 186 height 11
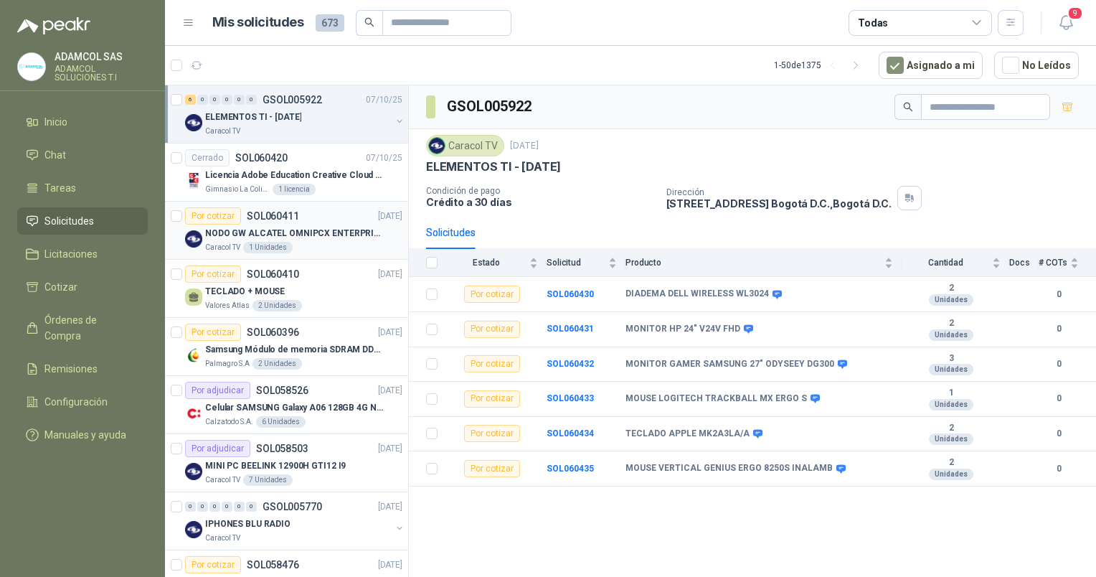
click at [306, 227] on p "NODO GW ALCATEL OMNIPCX ENTERPRISE SIP" at bounding box center [294, 234] width 179 height 14
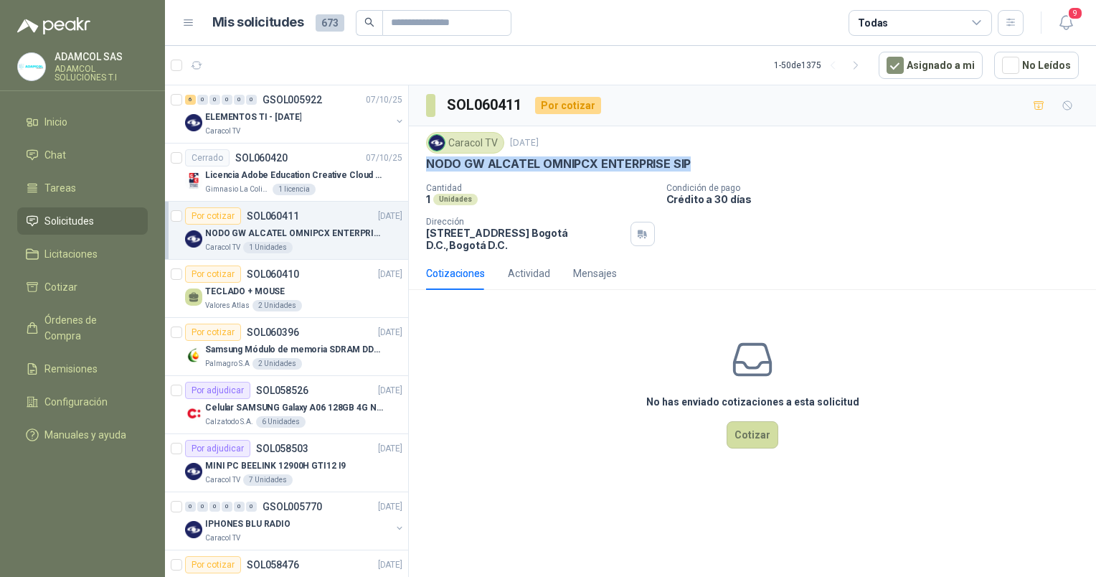
drag, startPoint x: 426, startPoint y: 163, endPoint x: 688, endPoint y: 157, distance: 261.9
click at [688, 157] on div "NODO GW ALCATEL OMNIPCX ENTERPRISE SIP" at bounding box center [752, 163] width 653 height 15
copy p "NODO GW ALCATEL OMNIPCX ENTERPRISE SIP"
click at [266, 292] on p "TECLADO + MOUSE" at bounding box center [245, 292] width 80 height 14
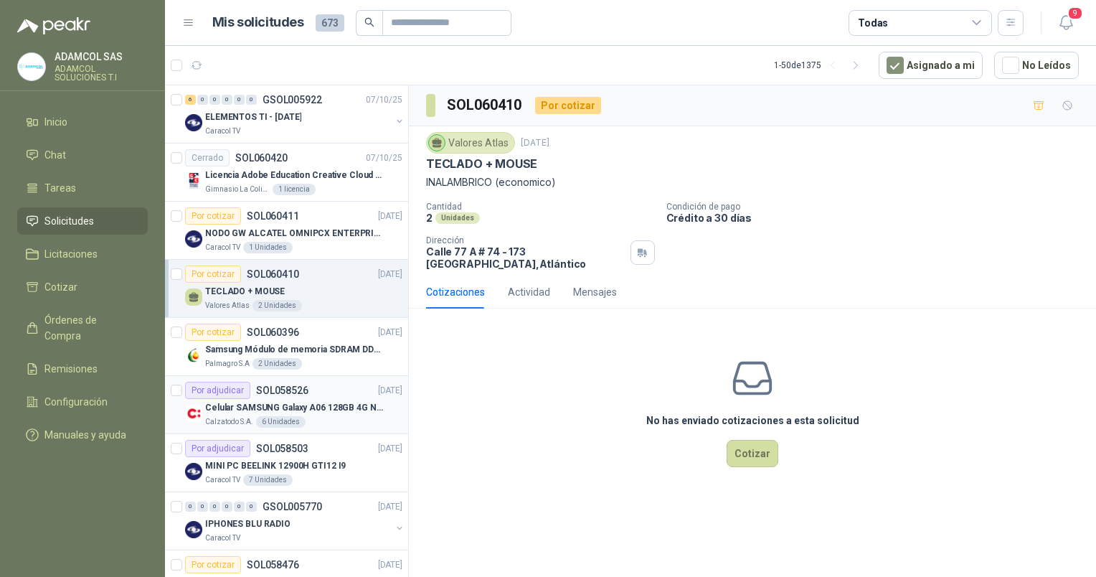
click at [290, 402] on p "Celular SAMSUNG Galaxy A06 128GB 4G Negro" at bounding box center [294, 408] width 179 height 14
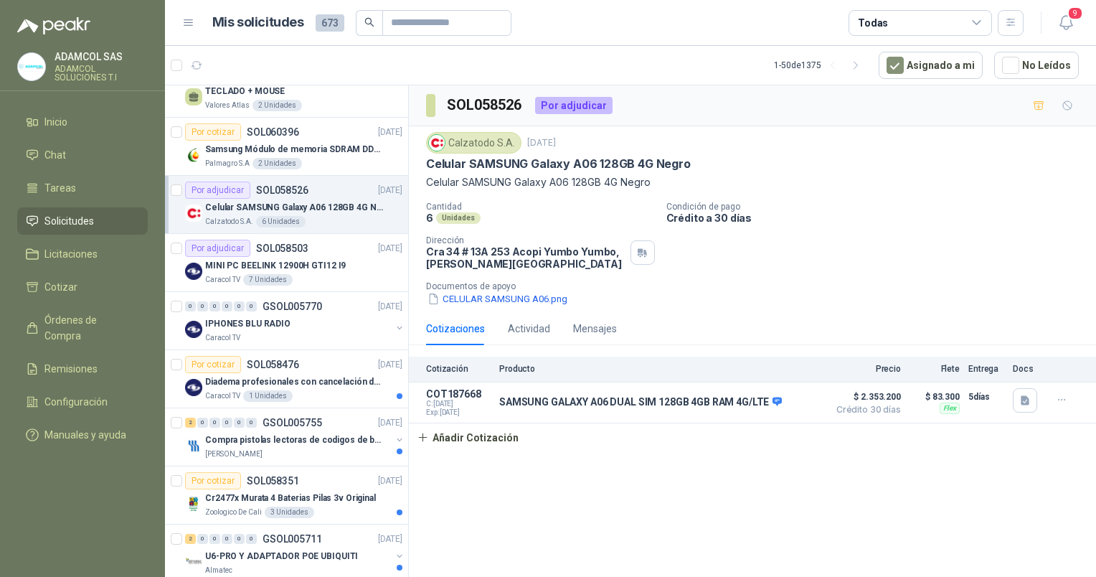
scroll to position [235, 0]
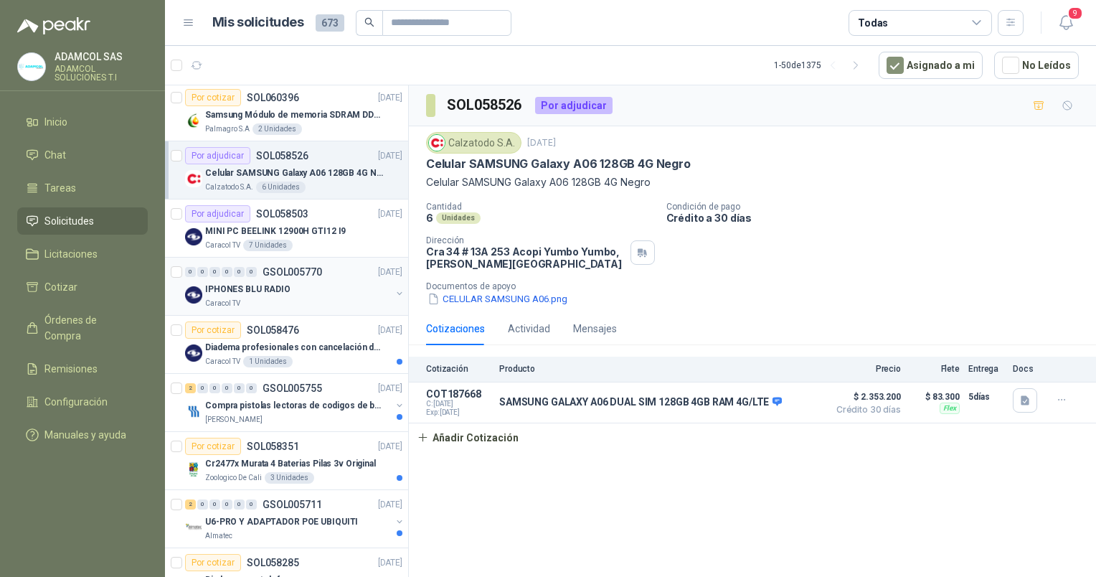
click at [302, 309] on div "0 0 0 0 0 0 GSOL005770 [DATE] IPHONES BLU RADIO Caracol TV" at bounding box center [286, 287] width 243 height 58
click at [276, 288] on p "IPHONES BLU RADIO" at bounding box center [247, 290] width 85 height 14
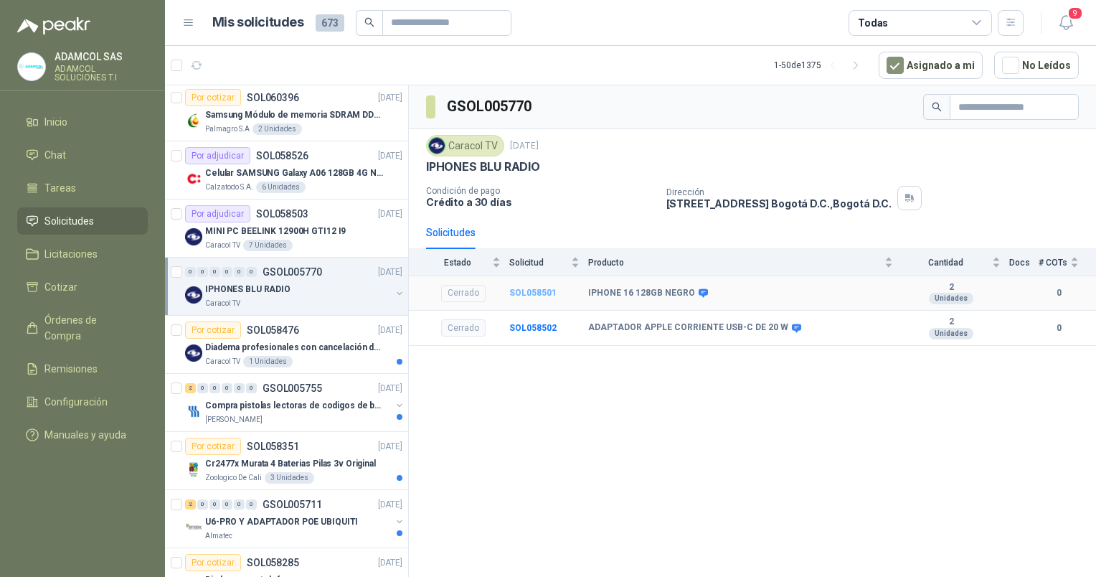
click at [528, 291] on b "SOL058501" at bounding box center [532, 293] width 47 height 10
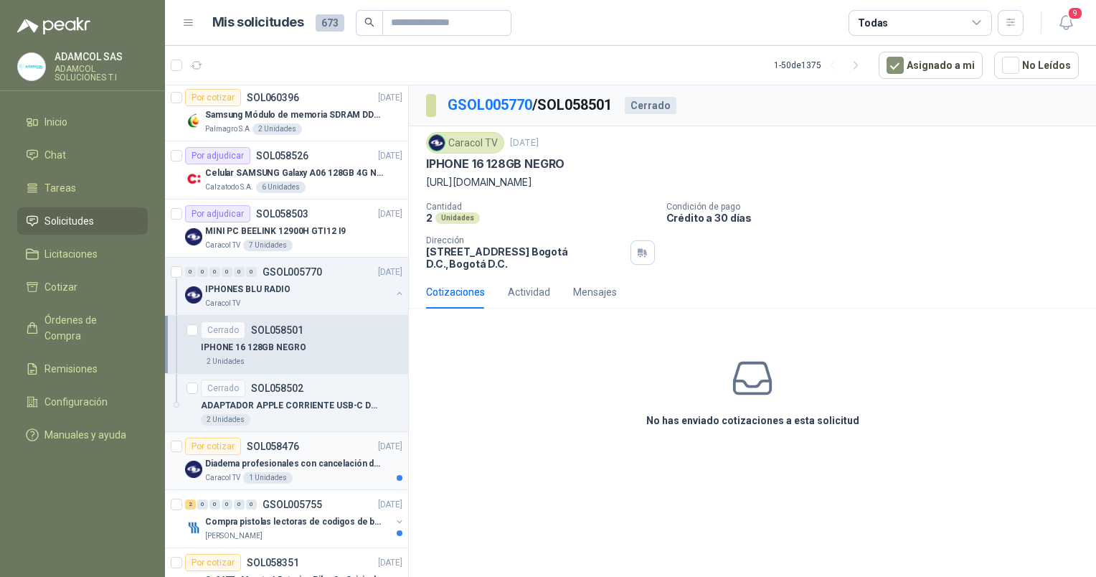
click at [273, 463] on p "Diadema profesionales con cancelación de ruido en micrófono" at bounding box center [294, 464] width 179 height 14
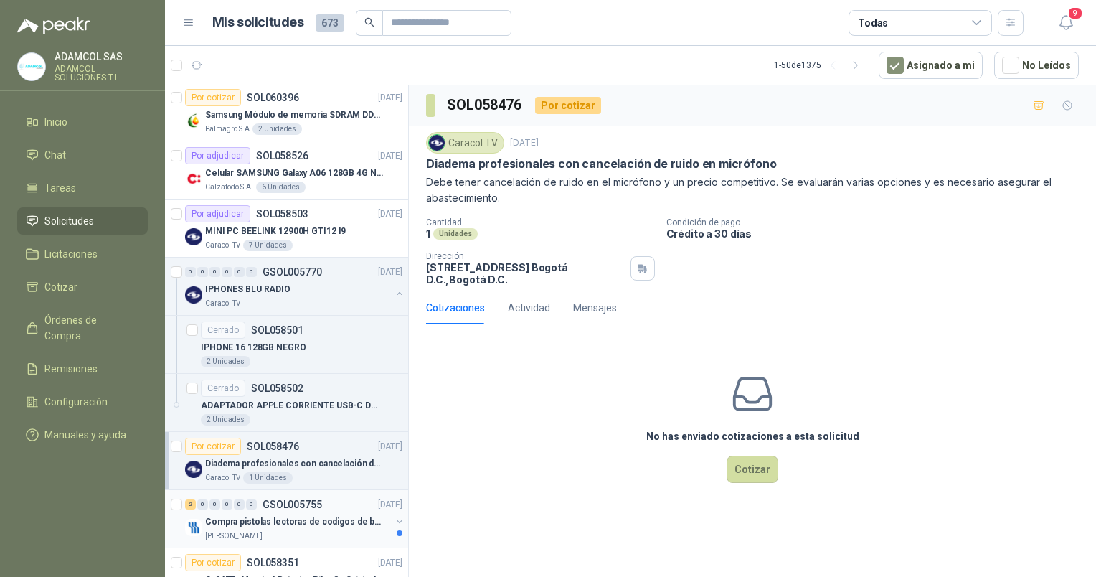
click at [276, 517] on p "Compra pistolas lectoras de codigos de barras" at bounding box center [294, 522] width 179 height 14
